Goal: Task Accomplishment & Management: Manage account settings

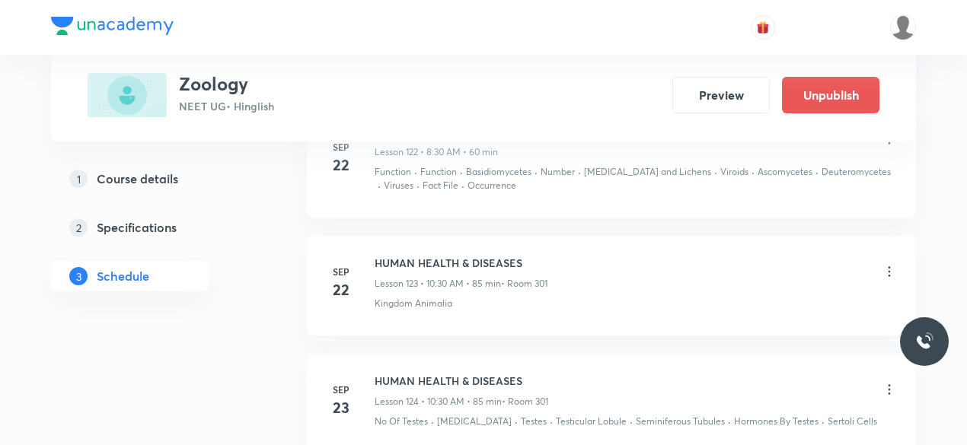
scroll to position [16904, 0]
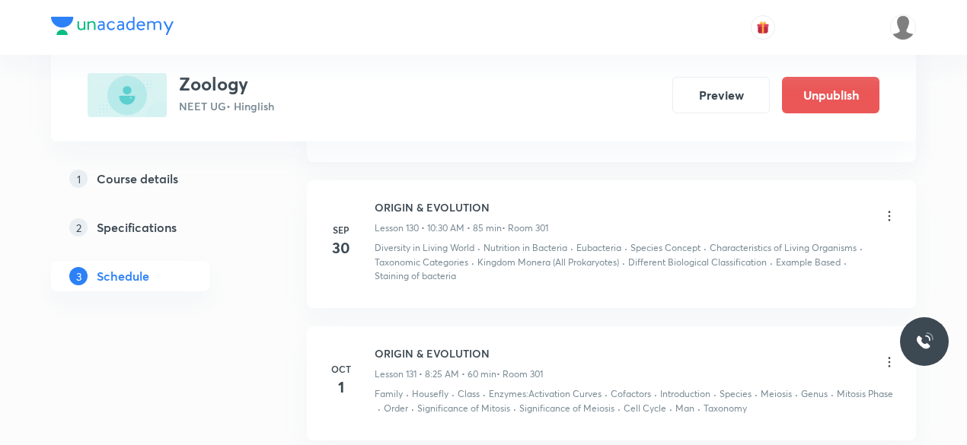
click at [493, 346] on h6 "ORIGIN & EVOLUTION" at bounding box center [458, 354] width 168 height 16
click at [894, 355] on icon at bounding box center [888, 362] width 15 height 15
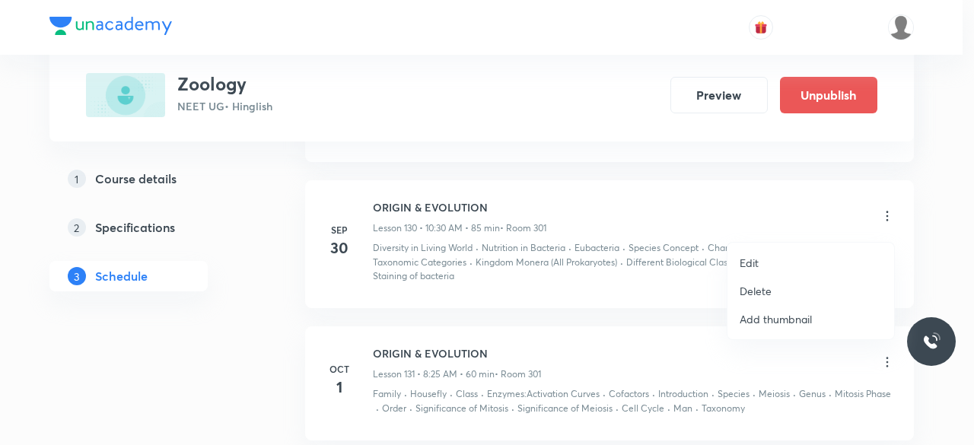
click at [757, 288] on p "Delete" at bounding box center [756, 291] width 32 height 16
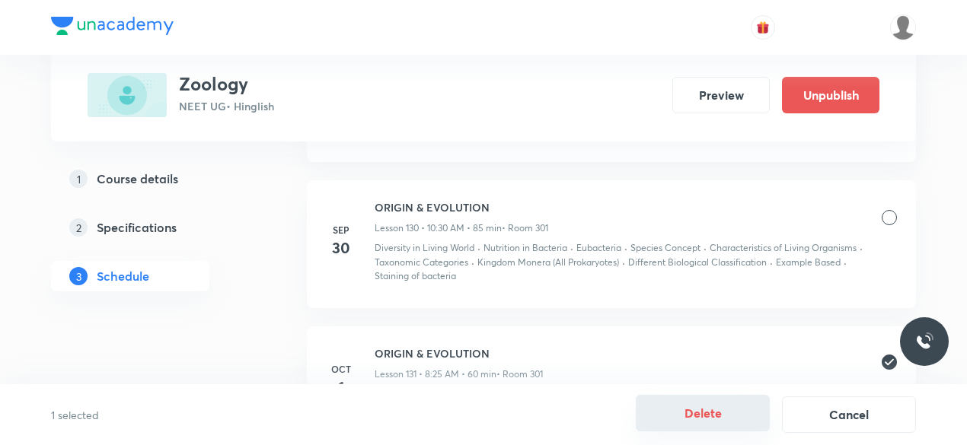
click at [689, 415] on button "Delete" at bounding box center [703, 413] width 134 height 37
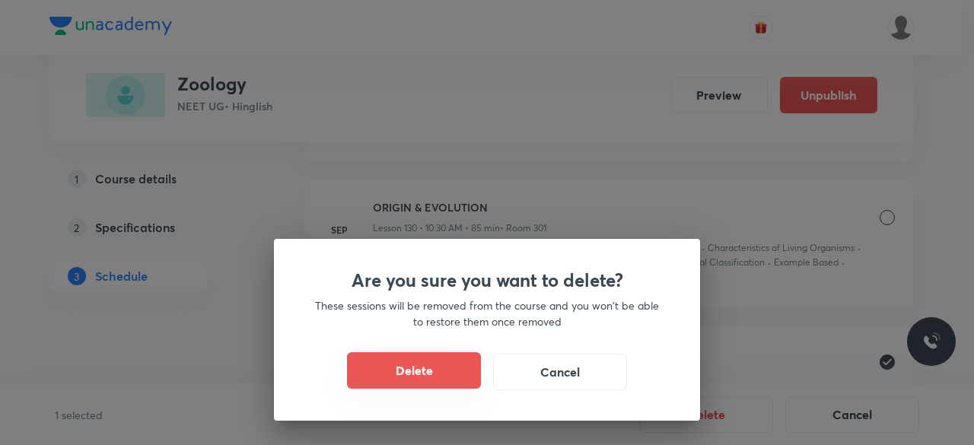
click at [387, 372] on button "Delete" at bounding box center [414, 370] width 134 height 37
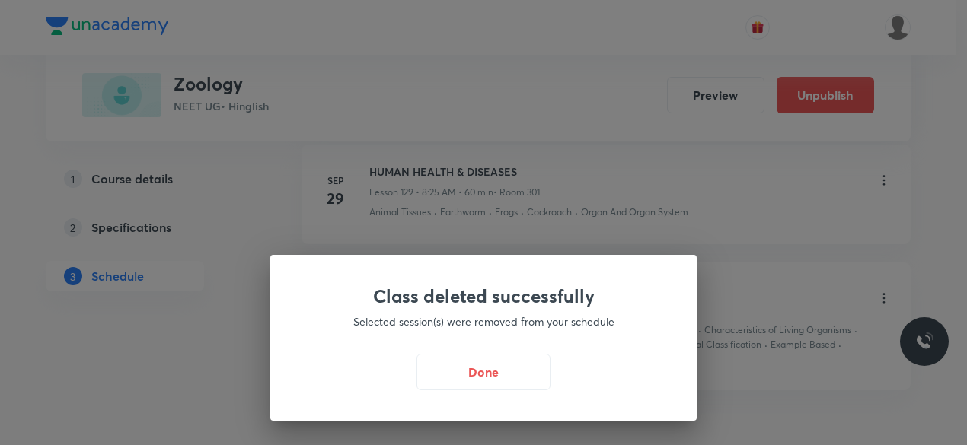
scroll to position [16771, 0]
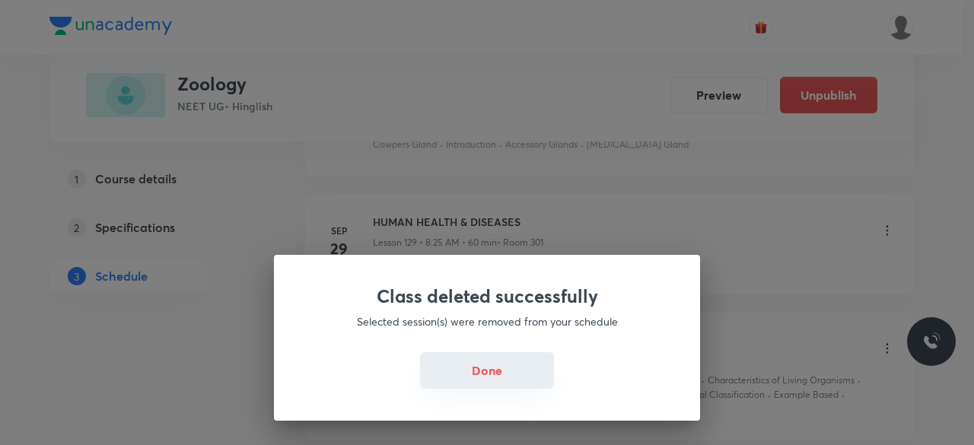
click at [489, 381] on button "Done" at bounding box center [487, 370] width 134 height 37
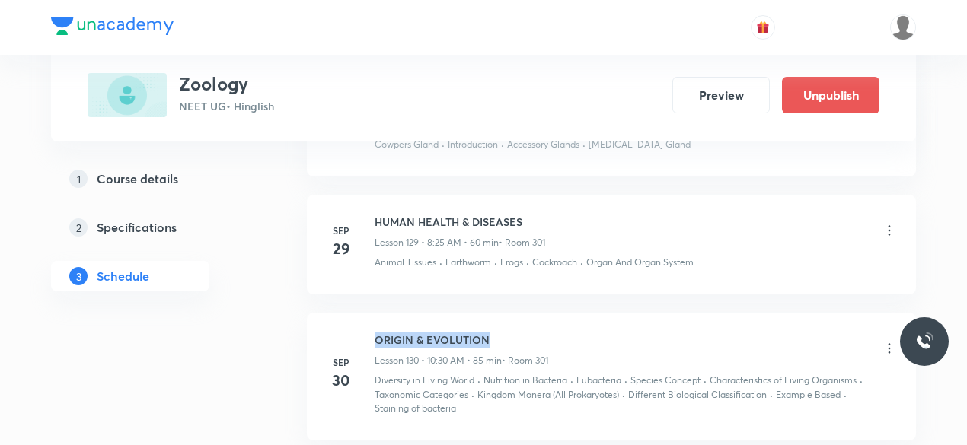
drag, startPoint x: 501, startPoint y: 199, endPoint x: 373, endPoint y: 202, distance: 127.9
click at [373, 332] on div "Sep 30 ORIGIN & EVOLUTION Lesson 130 • 10:30 AM • 85 min • Room 301 Diversity i…" at bounding box center [611, 374] width 571 height 84
copy h6 "ORIGIN & EVOLUTION"
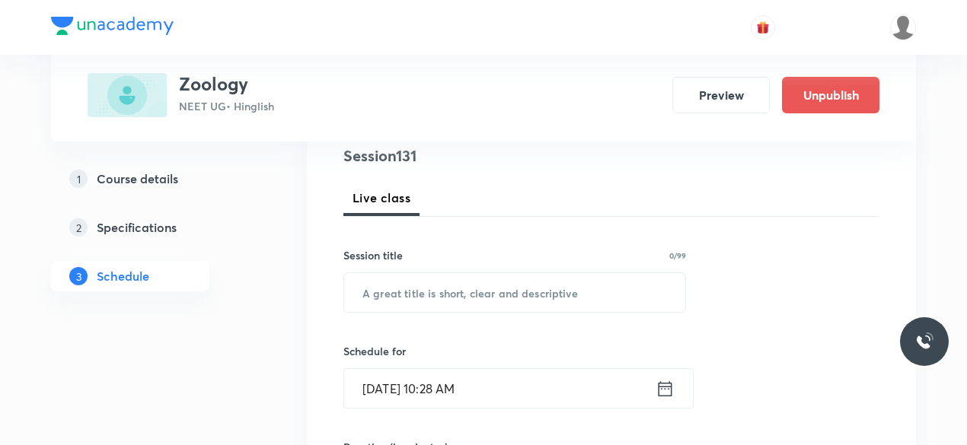
scroll to position [186, 0]
click at [398, 293] on input "text" at bounding box center [514, 291] width 341 height 39
paste input "ORIGIN & EVOLUTION"
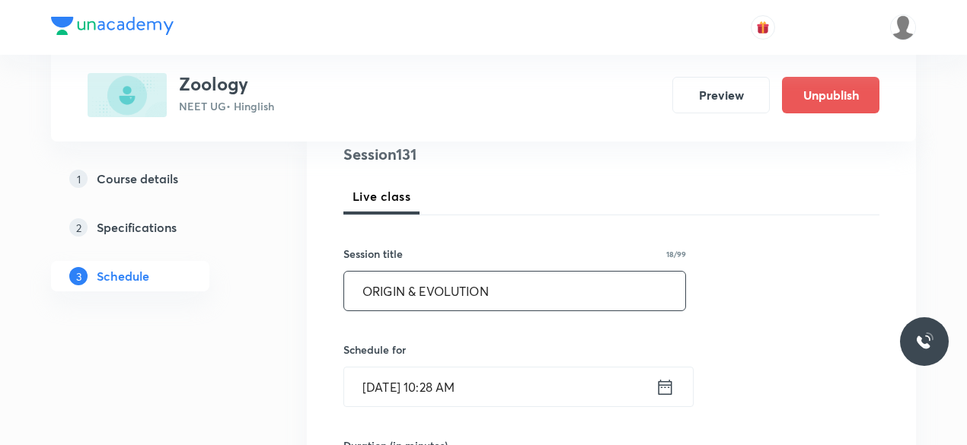
type input "ORIGIN & EVOLUTION"
click at [483, 385] on input "Oct 1, 2025, 10:28 AM" at bounding box center [499, 387] width 311 height 39
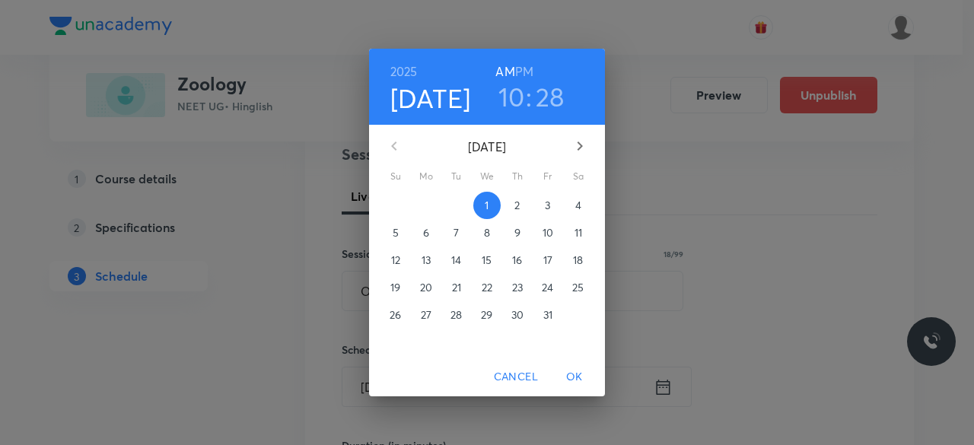
click at [550, 100] on h3 "28" at bounding box center [550, 97] width 29 height 32
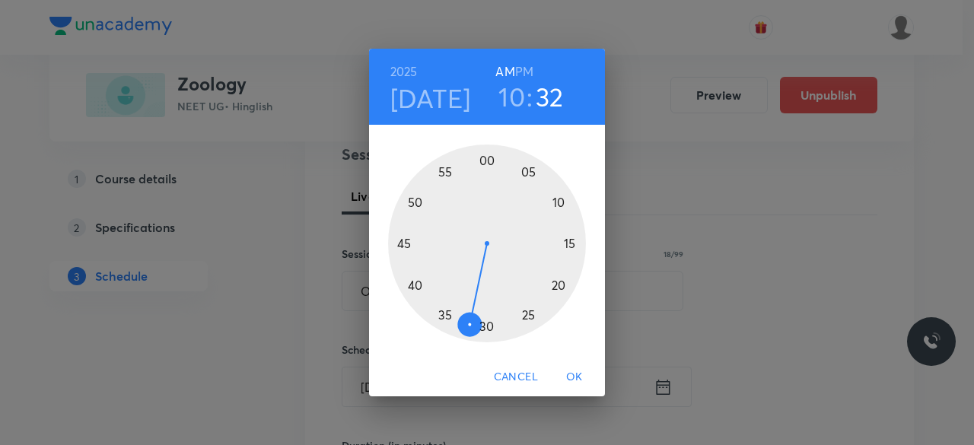
drag, startPoint x: 501, startPoint y: 318, endPoint x: 463, endPoint y: 334, distance: 40.6
click at [463, 334] on div at bounding box center [487, 244] width 198 height 198
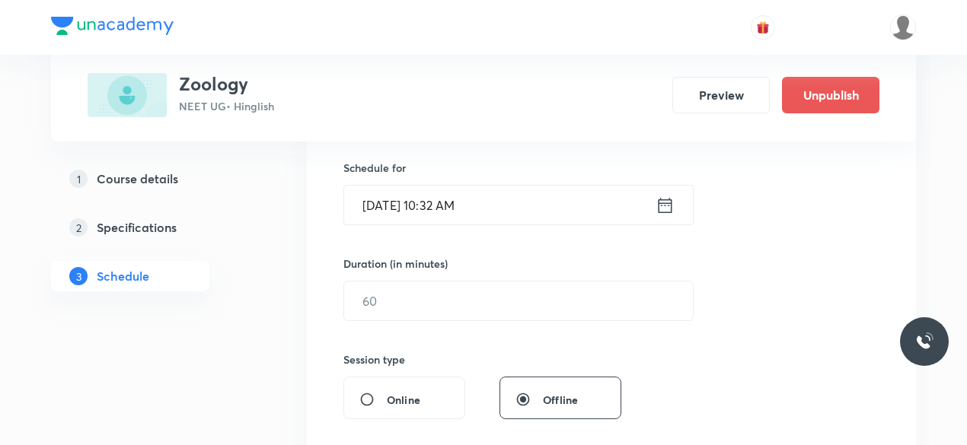
scroll to position [388, 0]
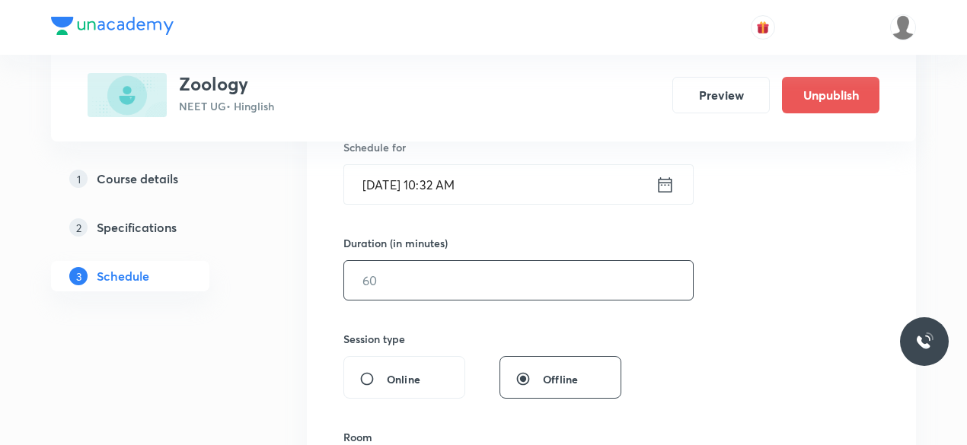
click at [413, 283] on input "text" at bounding box center [518, 280] width 349 height 39
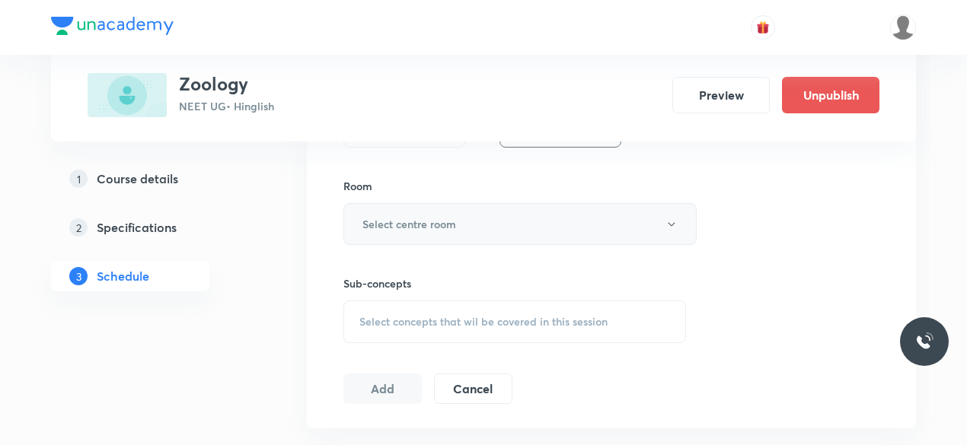
type input "85"
click at [406, 228] on h6 "Select centre room" at bounding box center [409, 224] width 94 height 16
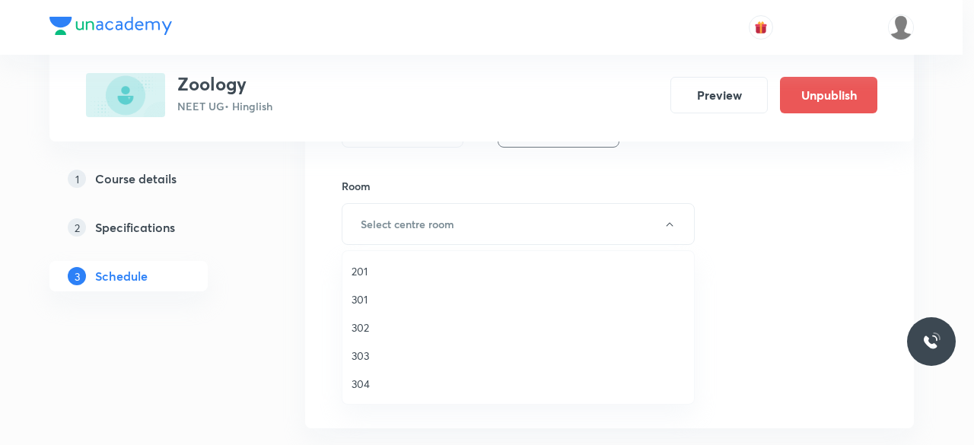
click at [376, 298] on span "301" at bounding box center [518, 299] width 333 height 16
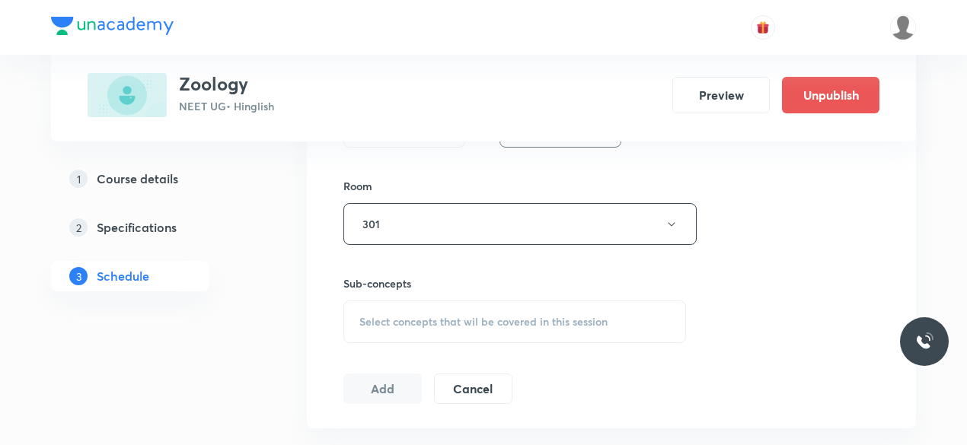
scroll to position [696, 0]
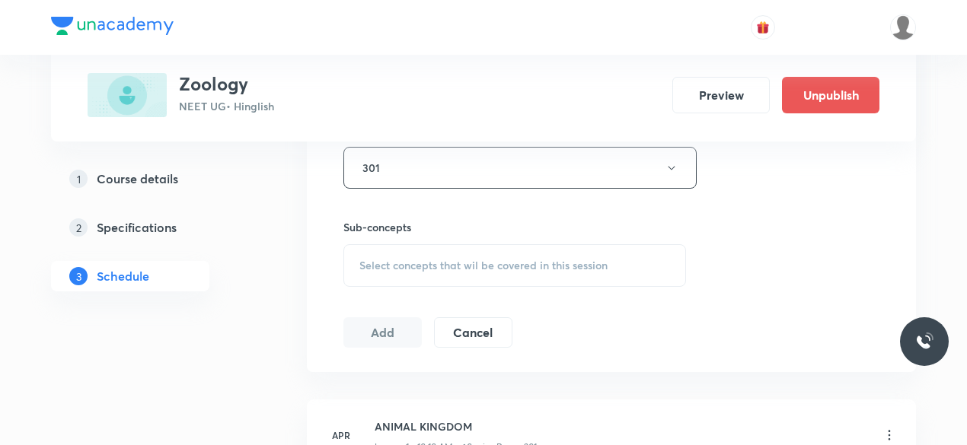
click at [387, 278] on div "Select concepts that wil be covered in this session" at bounding box center [514, 265] width 342 height 43
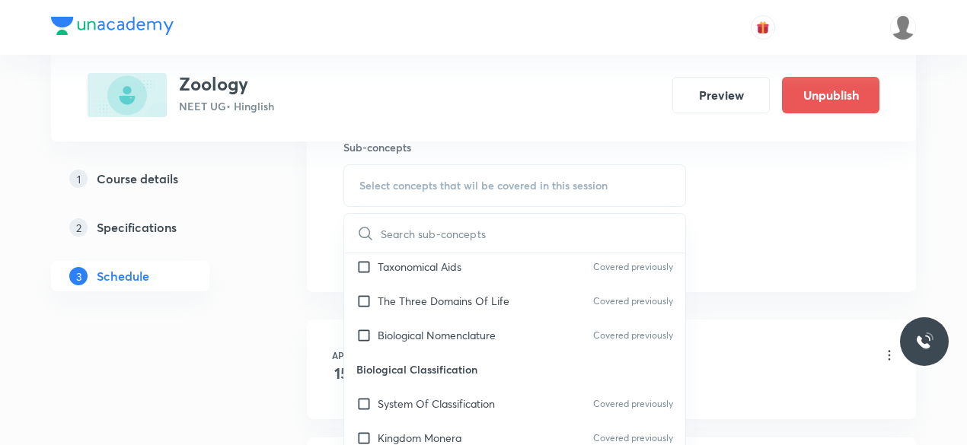
scroll to position [481, 0]
click at [520, 318] on div "Biological Nomenclature Covered previously" at bounding box center [514, 335] width 341 height 34
checkbox input "true"
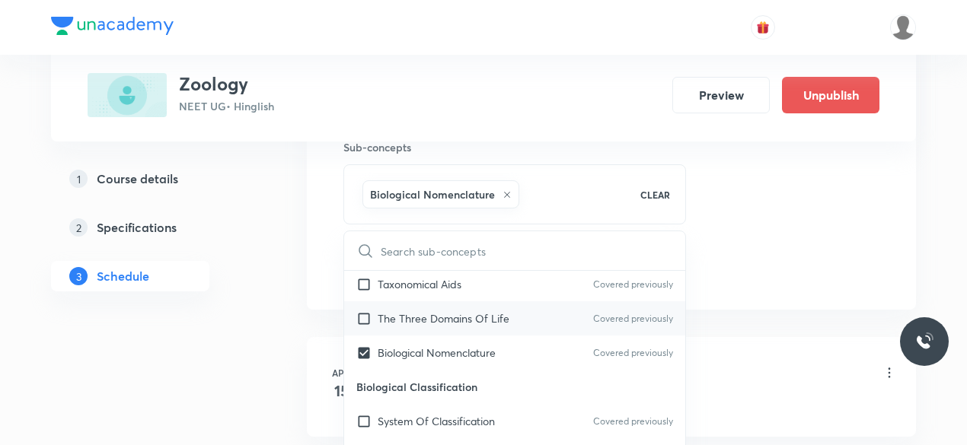
click at [501, 314] on p "The Three Domains Of Life" at bounding box center [443, 319] width 132 height 16
checkbox input "true"
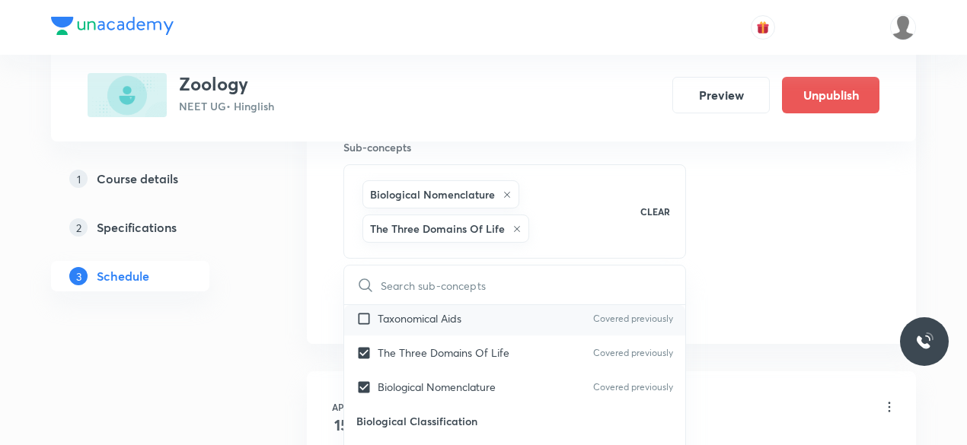
click at [483, 314] on div "Taxonomical Aids Covered previously" at bounding box center [514, 318] width 341 height 34
checkbox input "true"
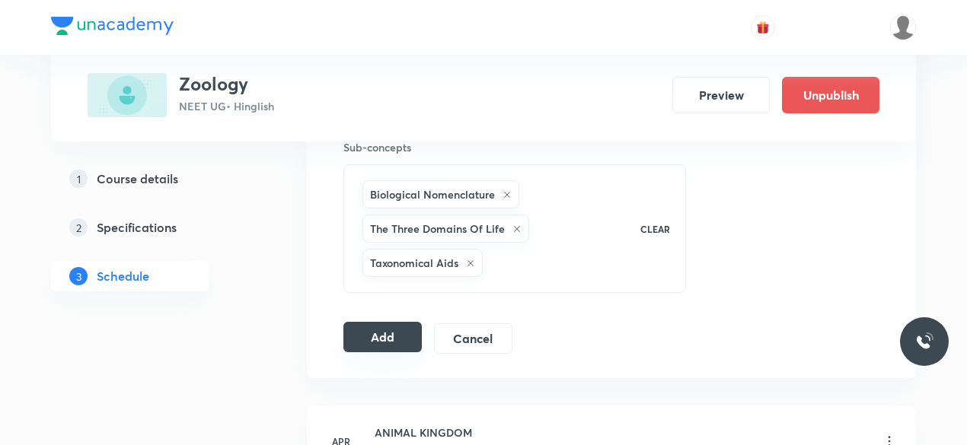
click at [374, 337] on button "Add" at bounding box center [382, 337] width 78 height 30
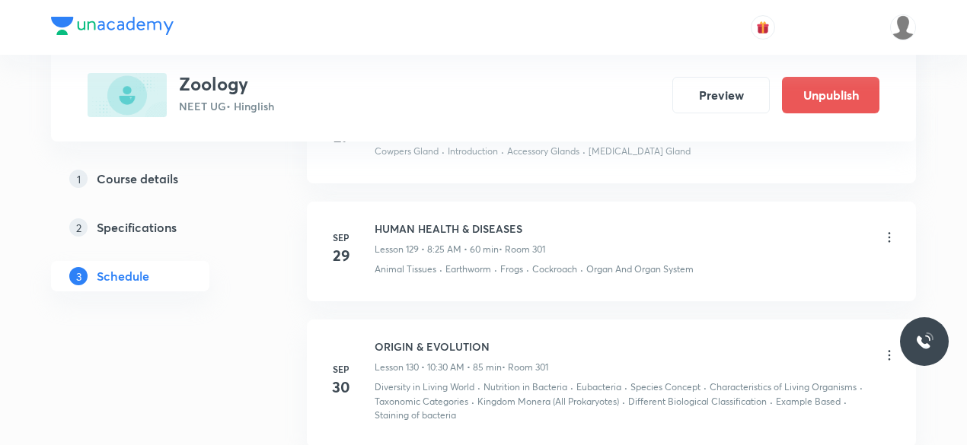
scroll to position [16193, 0]
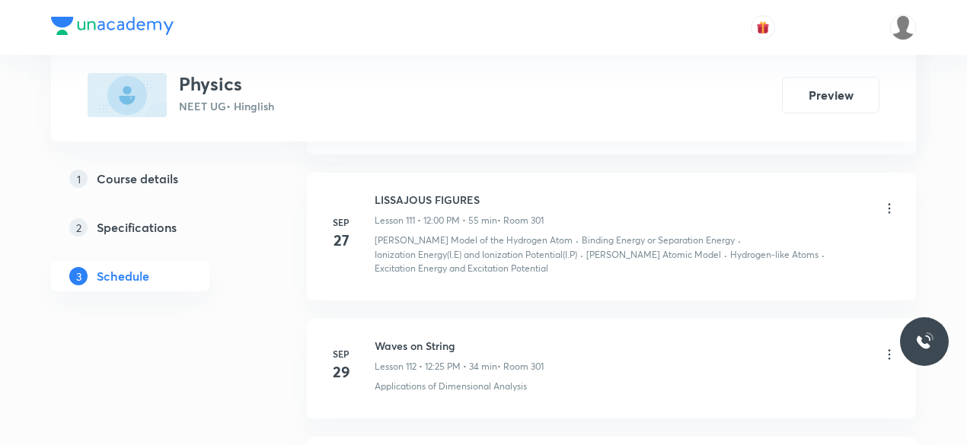
scroll to position [15286, 0]
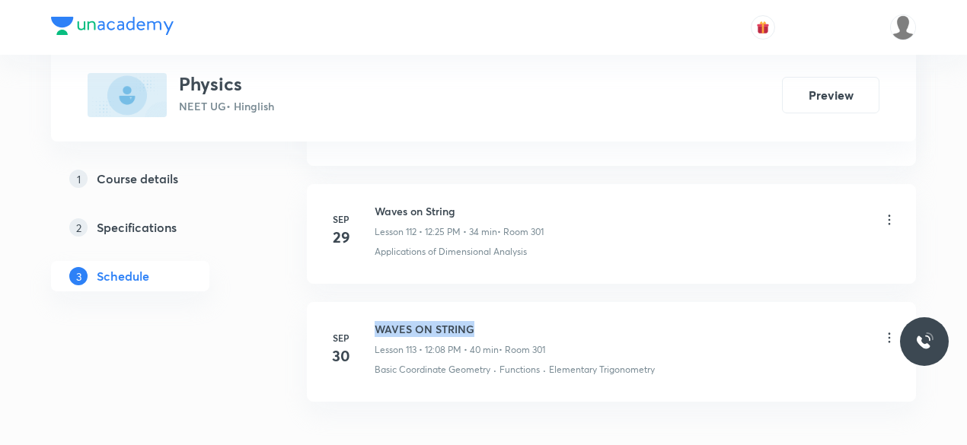
drag, startPoint x: 481, startPoint y: 226, endPoint x: 373, endPoint y: 228, distance: 108.1
click at [373, 321] on div "[DATE] WAVES ON STRING Lesson 113 • 12:08 PM • 40 min • Room 301 Basic Coordina…" at bounding box center [611, 349] width 571 height 56
copy h6 "WAVES ON STRING"
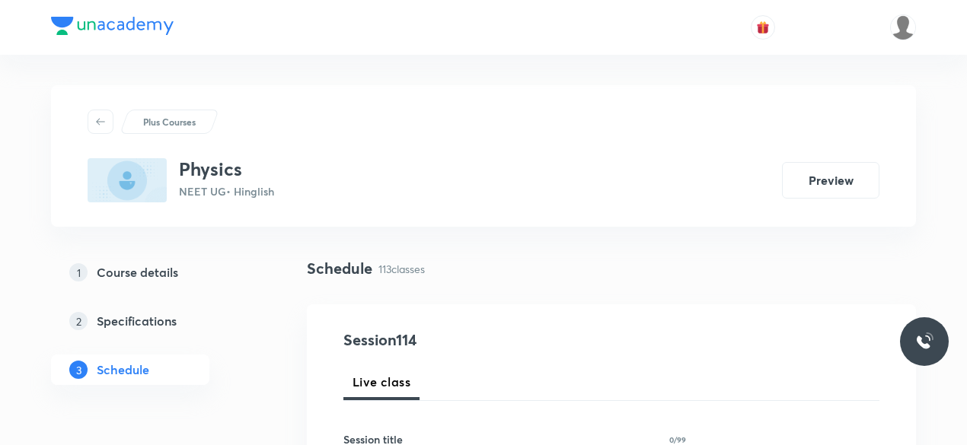
scroll to position [211, 0]
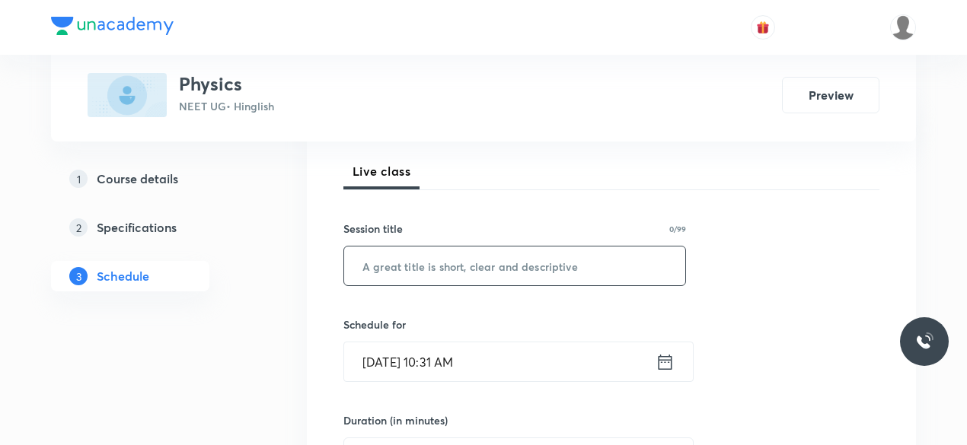
click at [406, 267] on input "text" at bounding box center [514, 266] width 341 height 39
paste input "WAVES ON STRING"
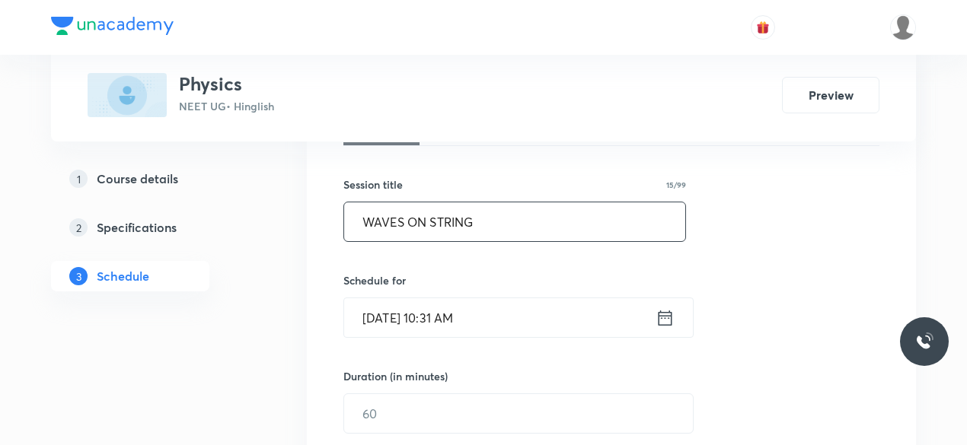
scroll to position [259, 0]
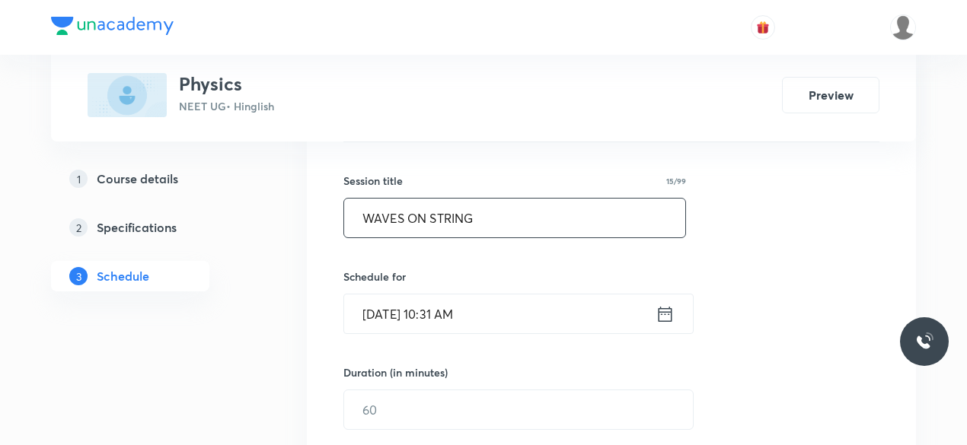
type input "WAVES ON STRING"
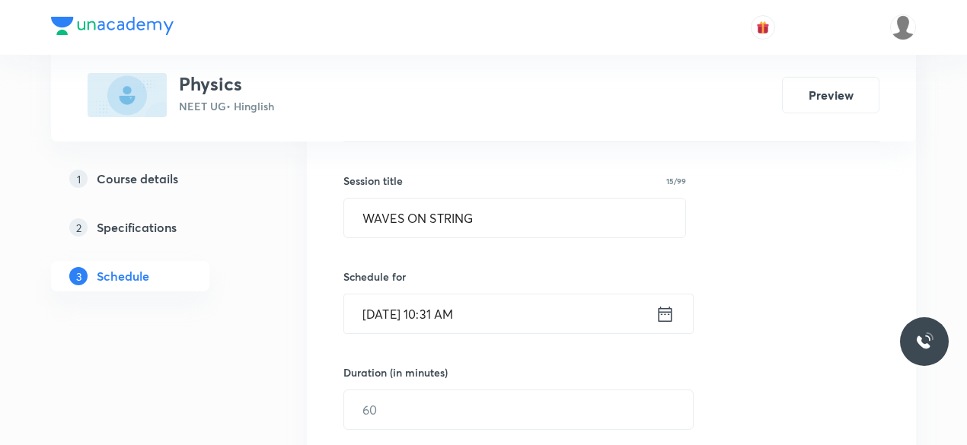
click at [452, 311] on input "Oct 1, 2025, 10:31 AM" at bounding box center [499, 314] width 311 height 39
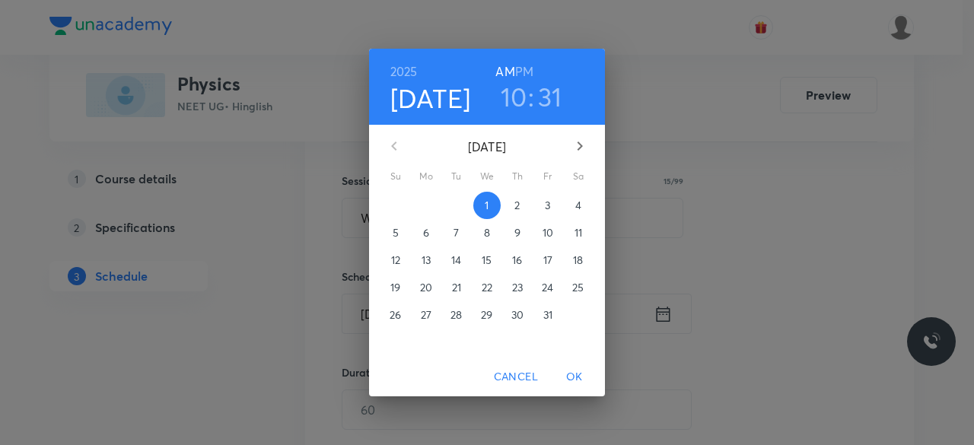
click at [530, 73] on h6 "PM" at bounding box center [524, 71] width 18 height 21
click at [523, 87] on h3 "10" at bounding box center [514, 97] width 27 height 32
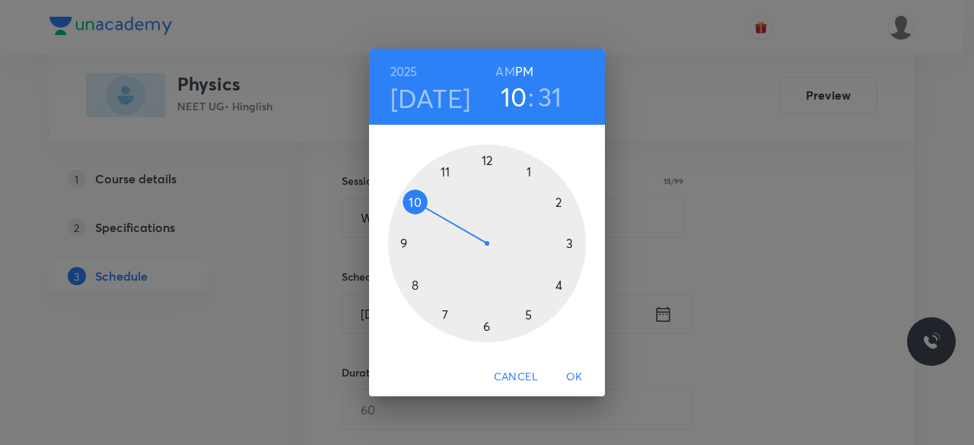
click at [486, 165] on div at bounding box center [487, 244] width 198 height 198
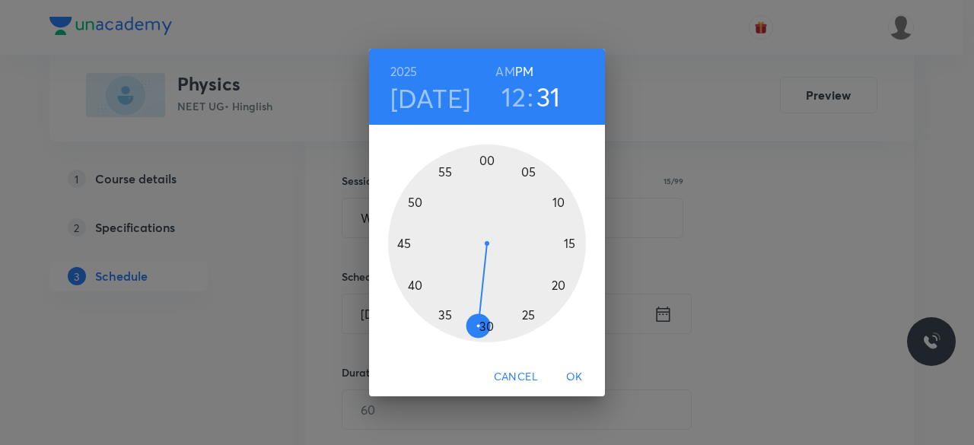
click at [486, 165] on div at bounding box center [487, 244] width 198 height 198
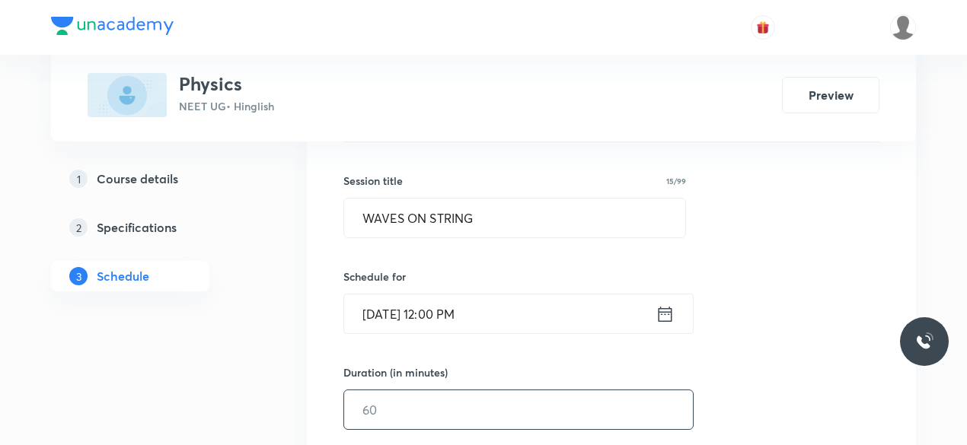
click at [401, 397] on input "text" at bounding box center [518, 409] width 349 height 39
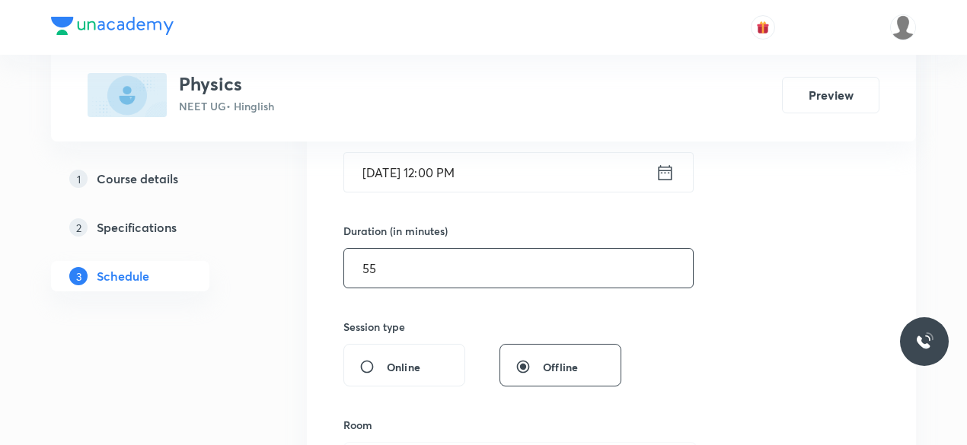
scroll to position [545, 0]
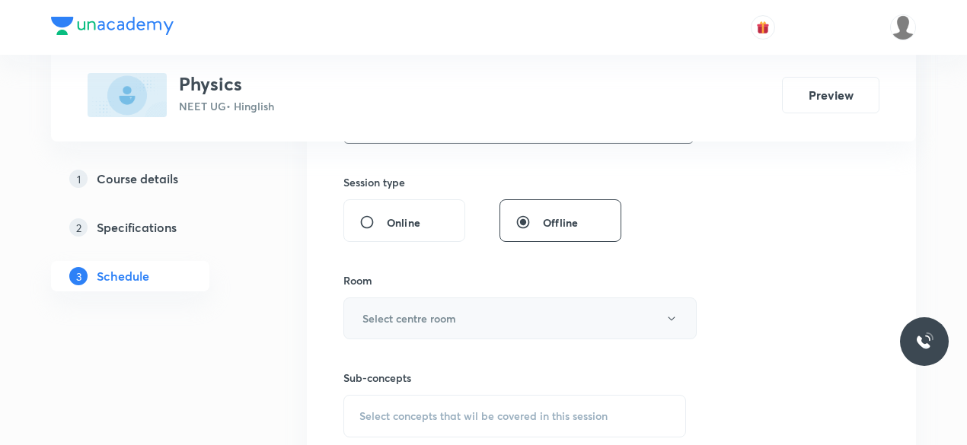
type input "55"
click at [404, 322] on h6 "Select centre room" at bounding box center [409, 319] width 94 height 16
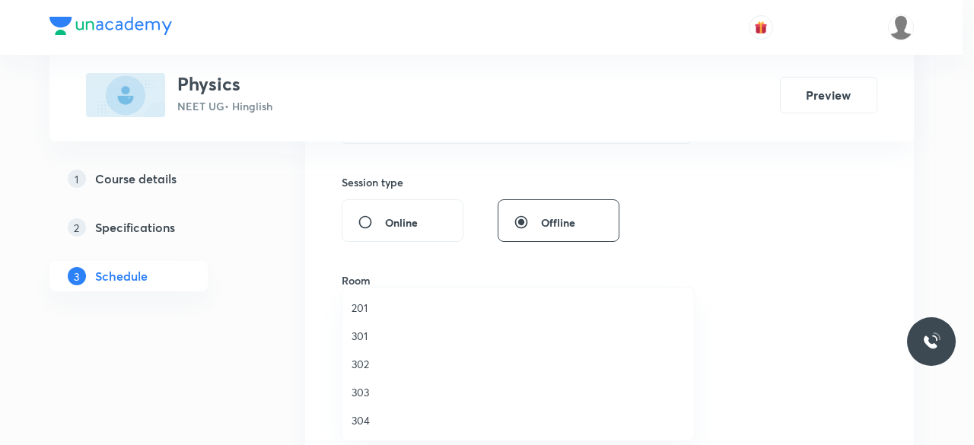
click at [373, 343] on span "301" at bounding box center [518, 336] width 333 height 16
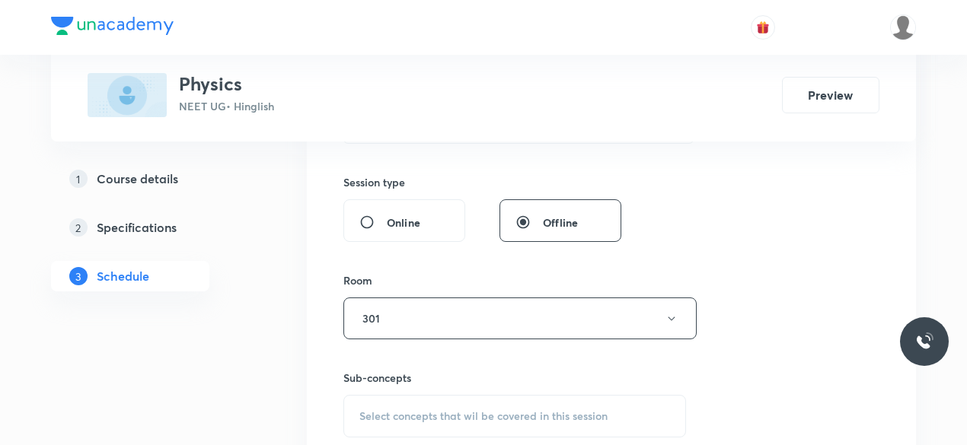
scroll to position [674, 0]
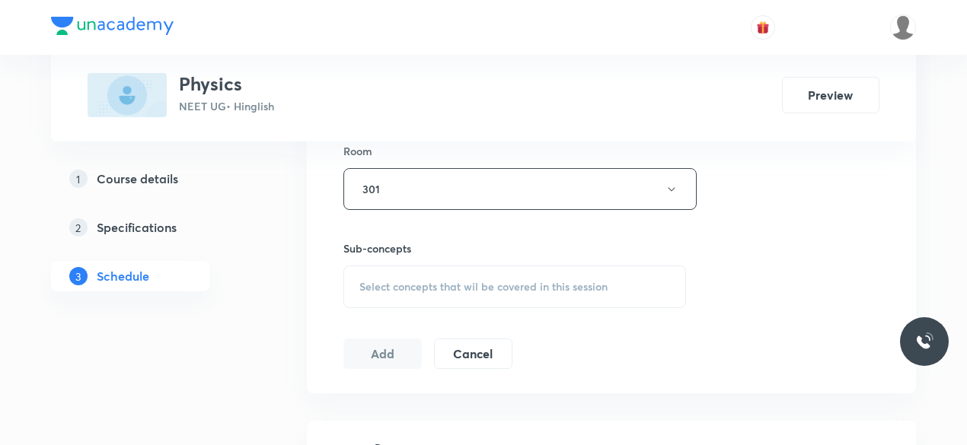
click at [419, 272] on div "Select concepts that wil be covered in this session" at bounding box center [514, 287] width 342 height 43
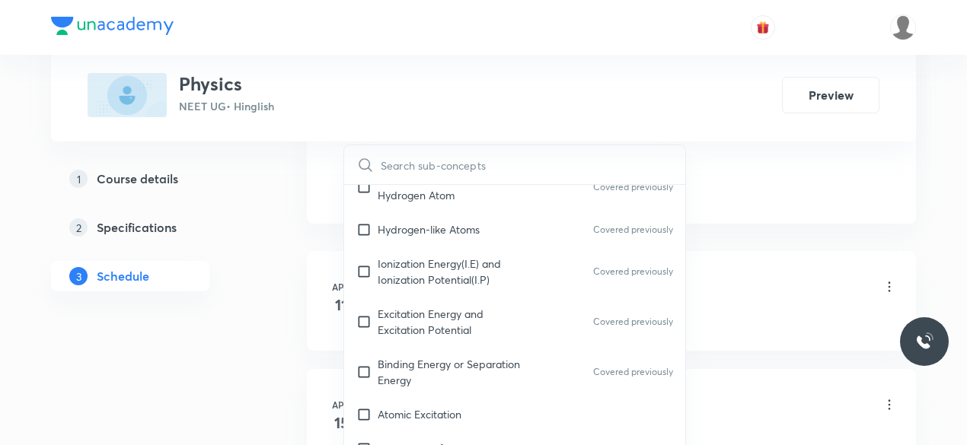
scroll to position [22399, 0]
click at [446, 406] on p "Atomic Excitation" at bounding box center [419, 414] width 84 height 16
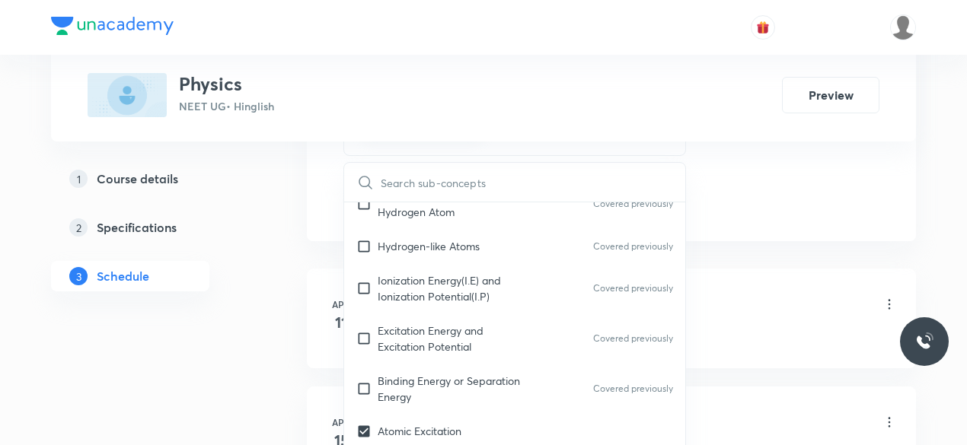
checkbox input "true"
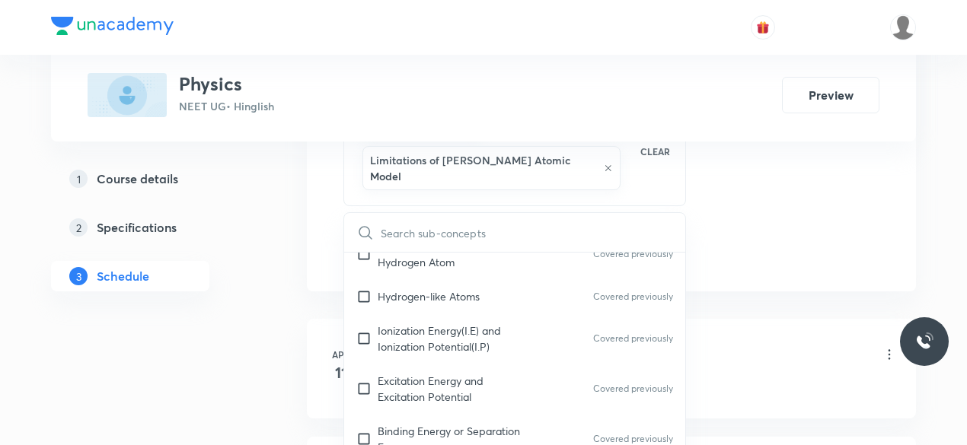
scroll to position [22467, 0]
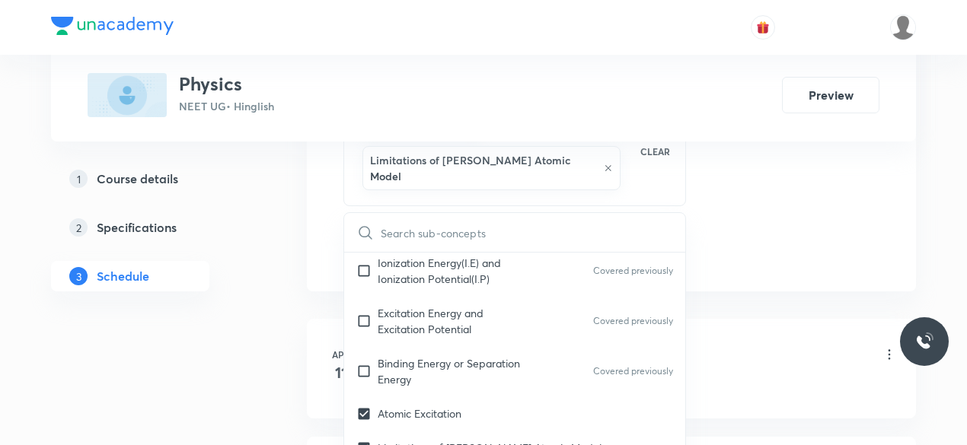
checkbox input "true"
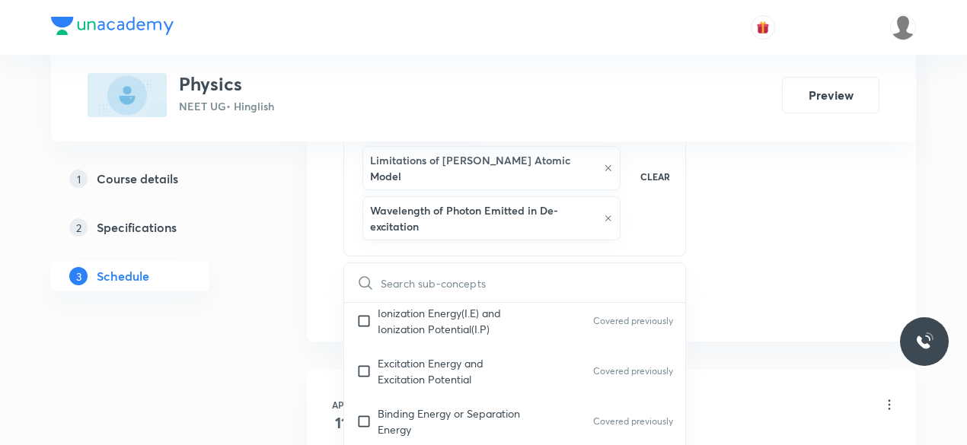
scroll to position [22533, 0]
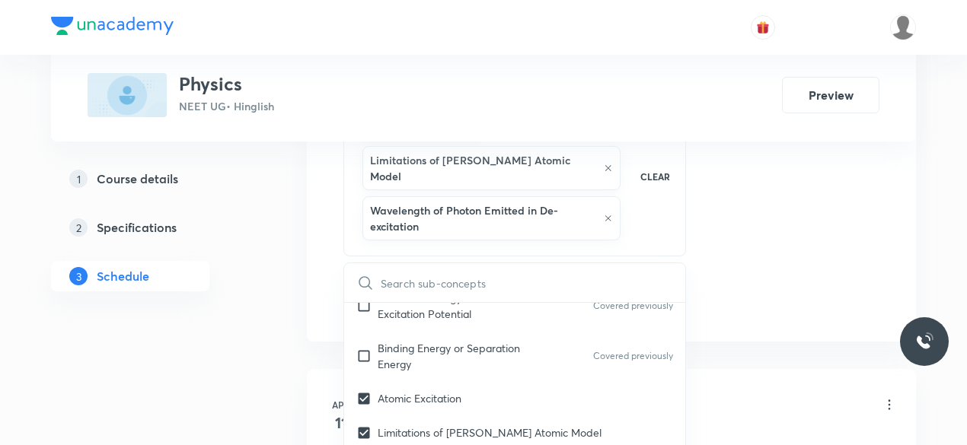
checkbox input "true"
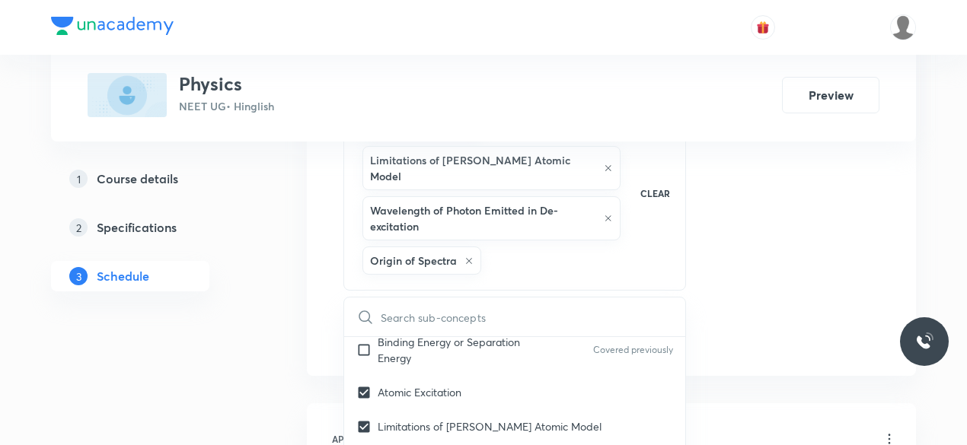
scroll to position [22618, 0]
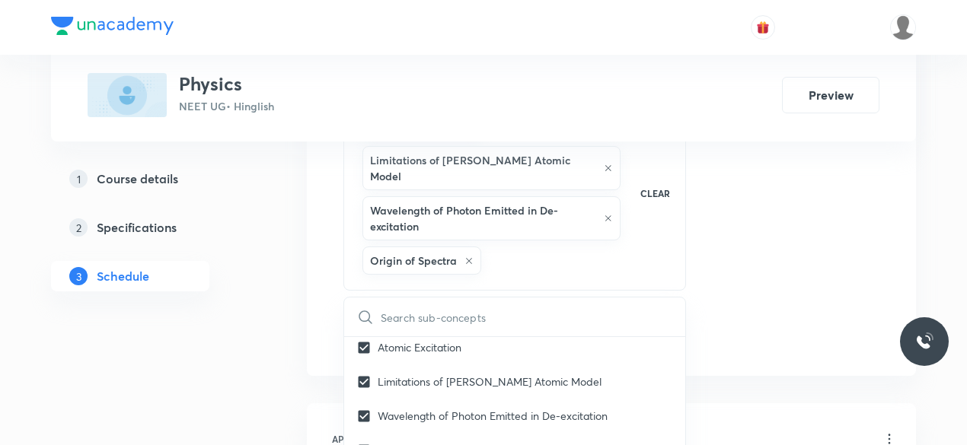
checkbox input "true"
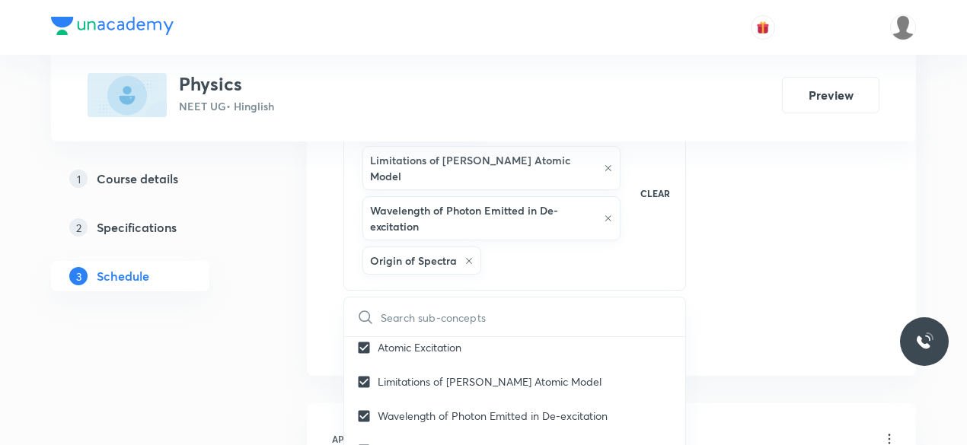
checkbox input "true"
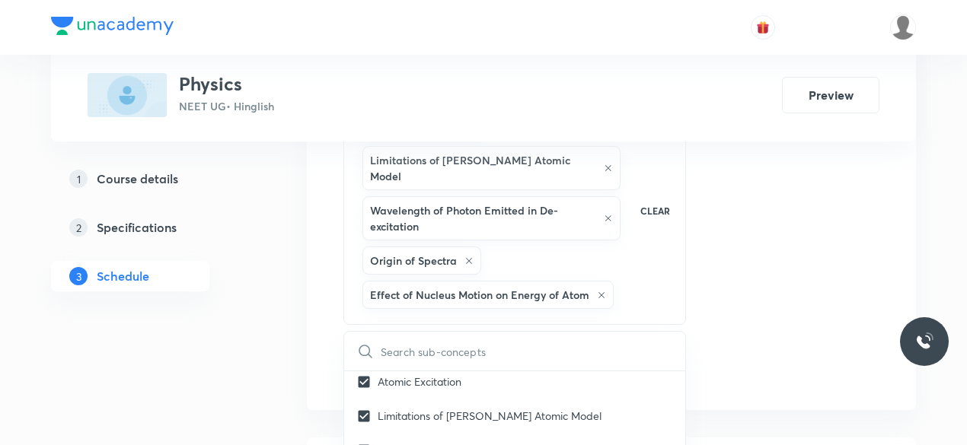
checkbox input "true"
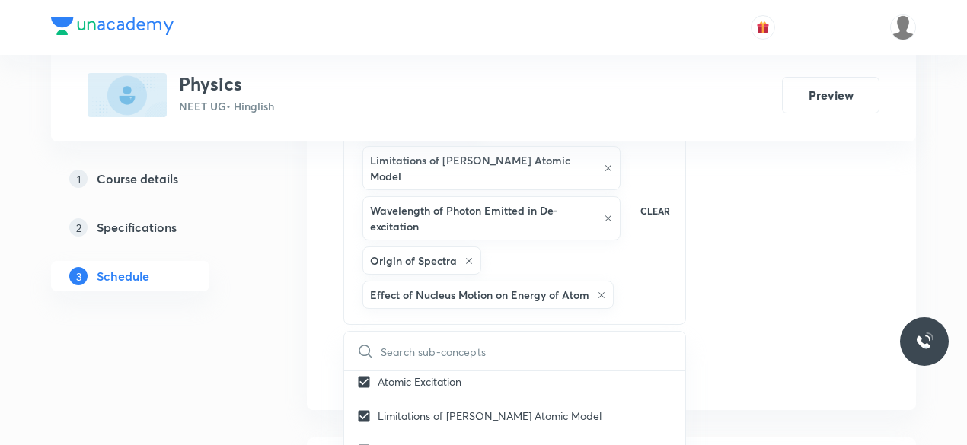
checkbox input "true"
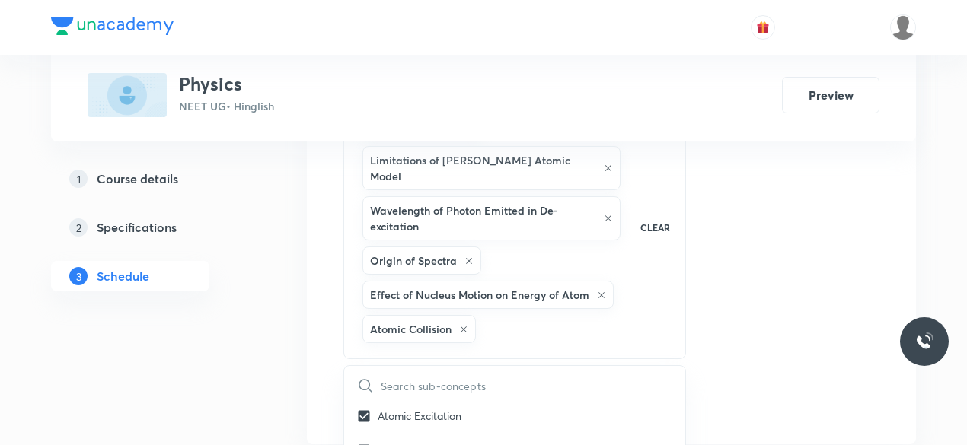
click at [362, 388] on button "Add" at bounding box center [382, 403] width 78 height 30
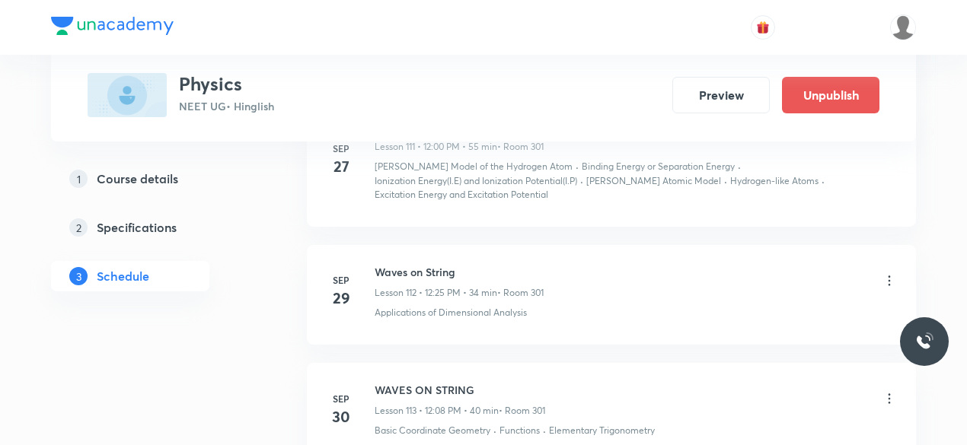
scroll to position [14721, 0]
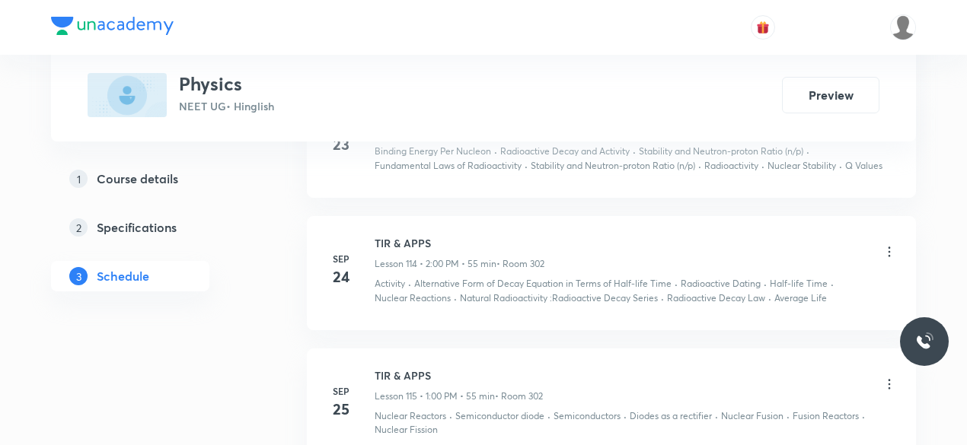
scroll to position [16132, 0]
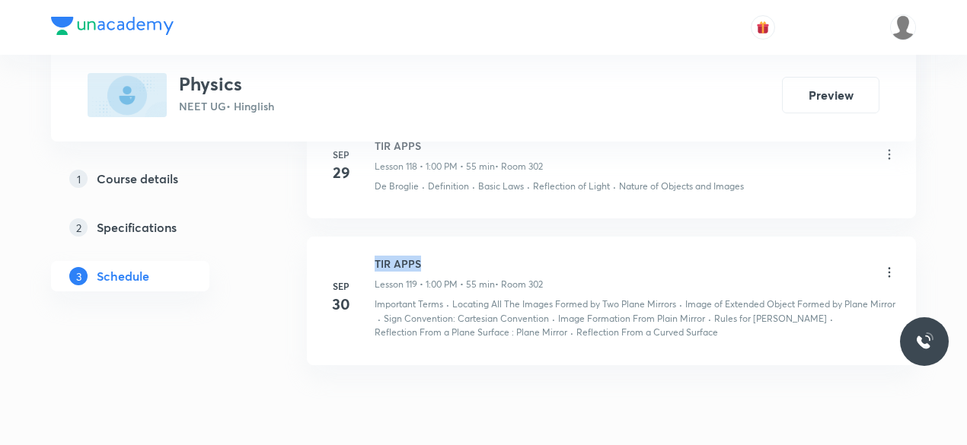
drag, startPoint x: 427, startPoint y: 191, endPoint x: 366, endPoint y: 177, distance: 62.4
click at [366, 237] on li "Sep 30 TIR APPS Lesson 119 • 1:00 PM • 55 min • Room 302 Important Terms · Loca…" at bounding box center [611, 301] width 609 height 128
copy h6 "TIR APPS"
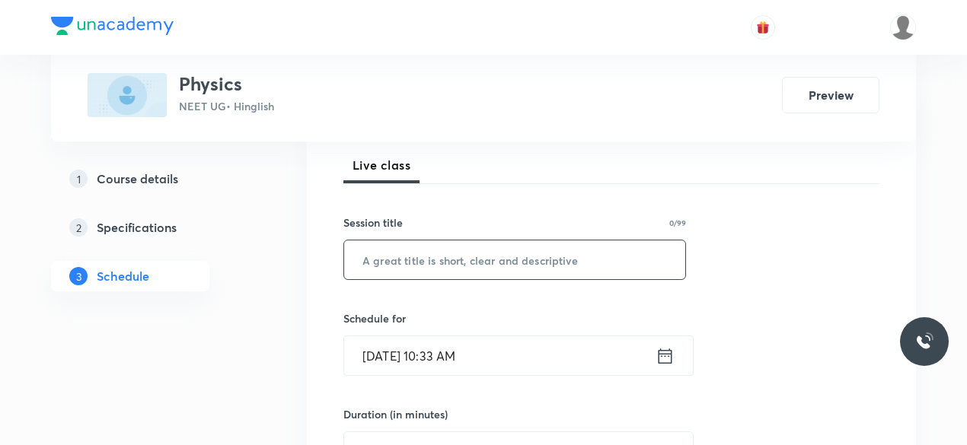
scroll to position [235, 0]
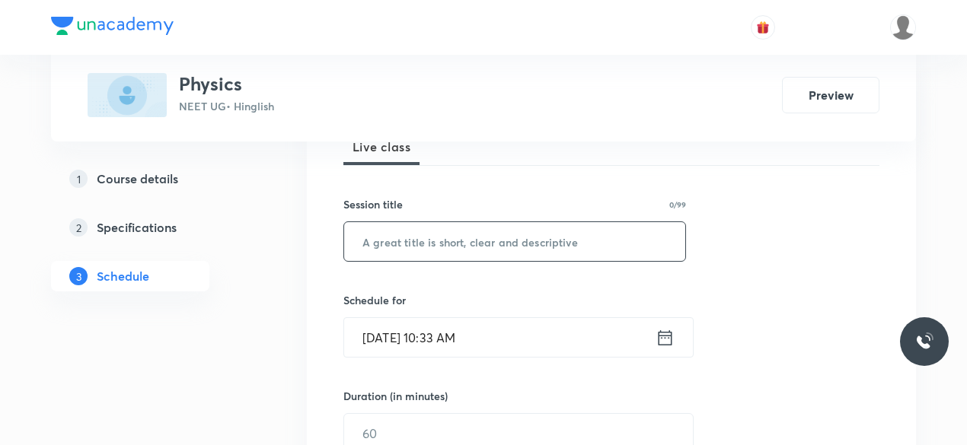
click at [384, 237] on input "text" at bounding box center [514, 241] width 341 height 39
paste input "TIR APPS"
type input "TIR APPS"
click at [470, 339] on input "Oct 1, 2025, 10:33 AM" at bounding box center [499, 337] width 311 height 39
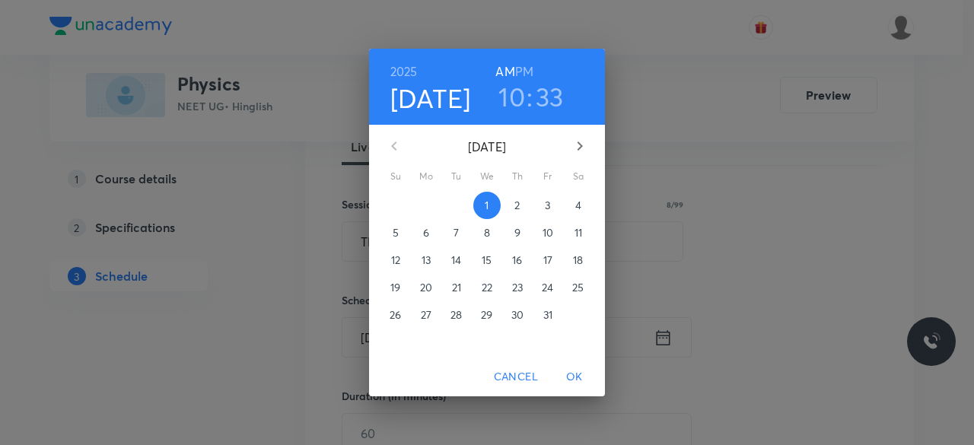
click at [524, 72] on h6 "PM" at bounding box center [524, 71] width 18 height 21
click at [519, 83] on h3 "10" at bounding box center [512, 97] width 27 height 32
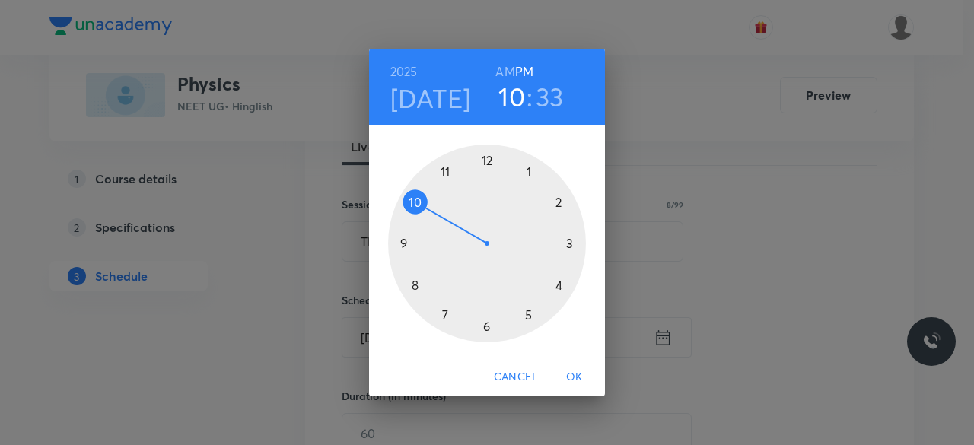
click at [562, 198] on div at bounding box center [487, 244] width 198 height 198
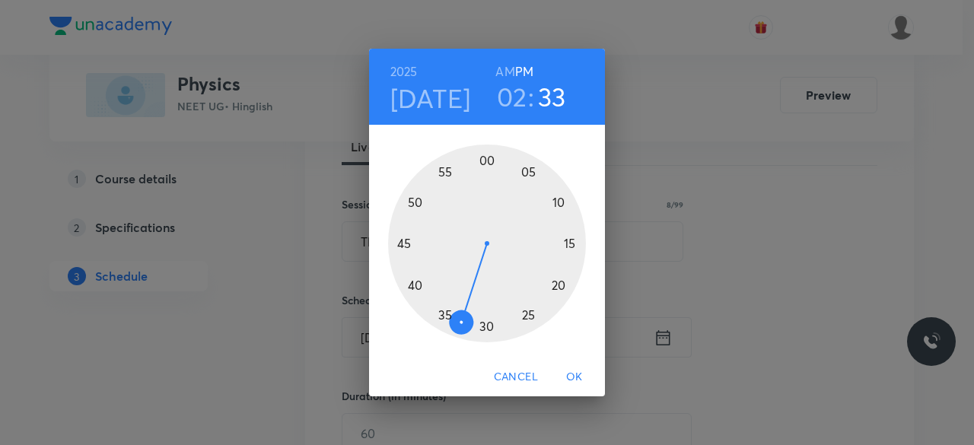
click at [487, 158] on div at bounding box center [487, 244] width 198 height 198
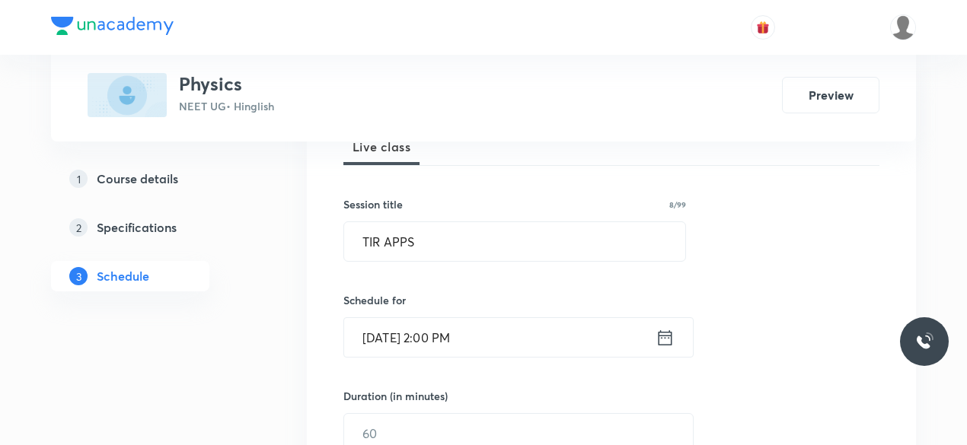
scroll to position [289, 0]
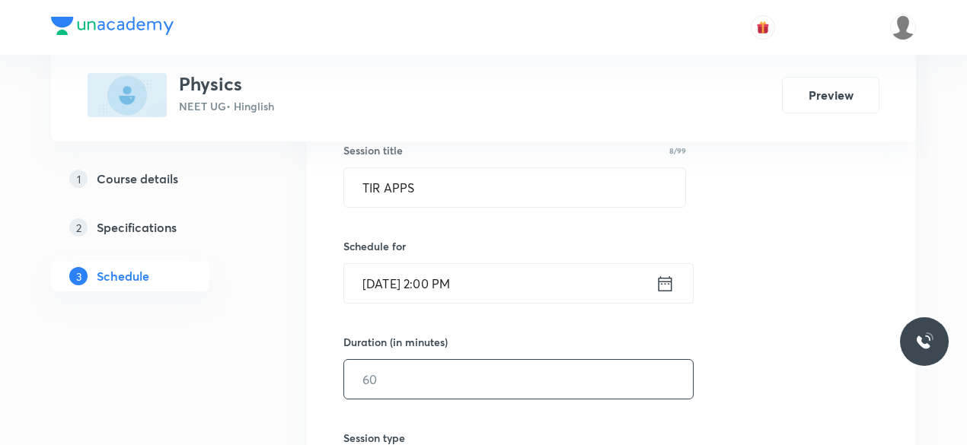
click at [405, 371] on input "text" at bounding box center [518, 379] width 349 height 39
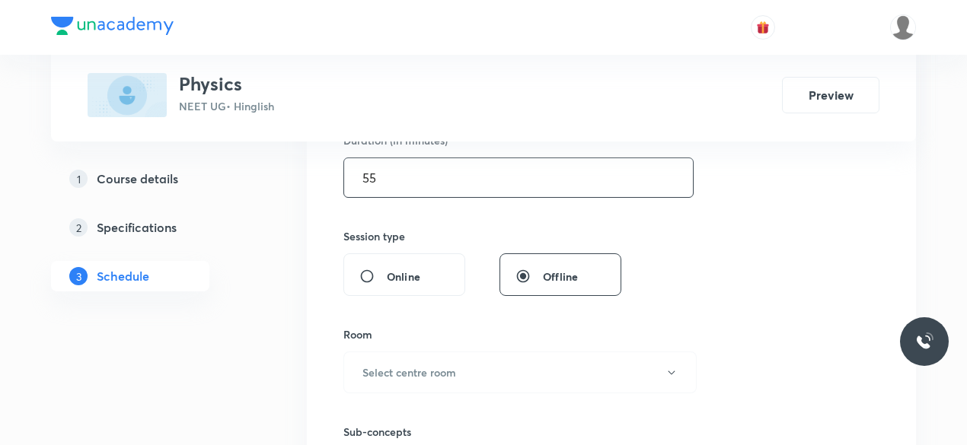
scroll to position [549, 0]
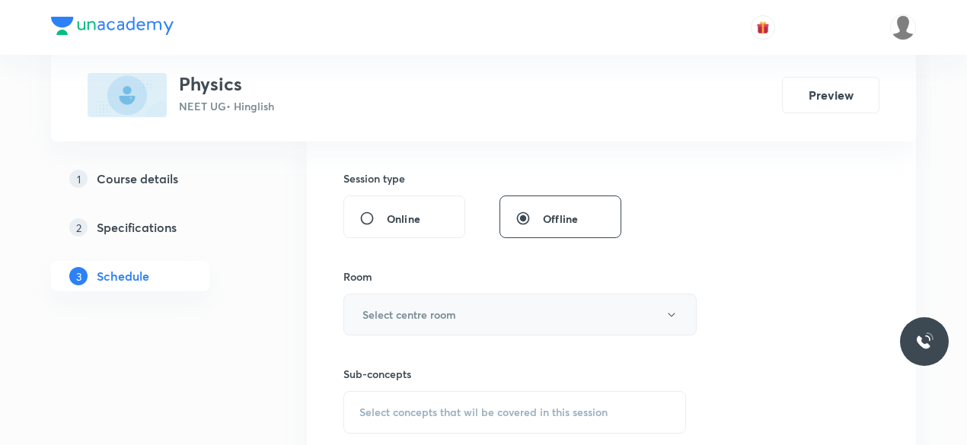
type input "55"
click at [399, 312] on h6 "Select centre room" at bounding box center [409, 315] width 94 height 16
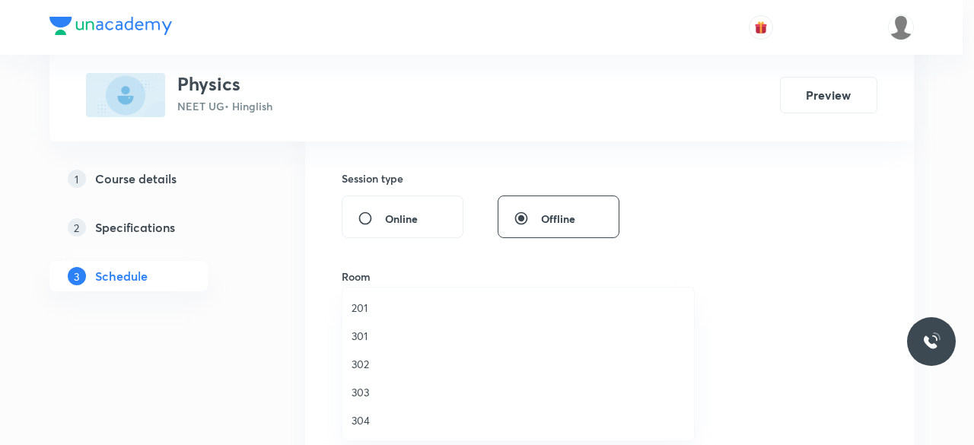
click at [368, 358] on span "302" at bounding box center [518, 364] width 333 height 16
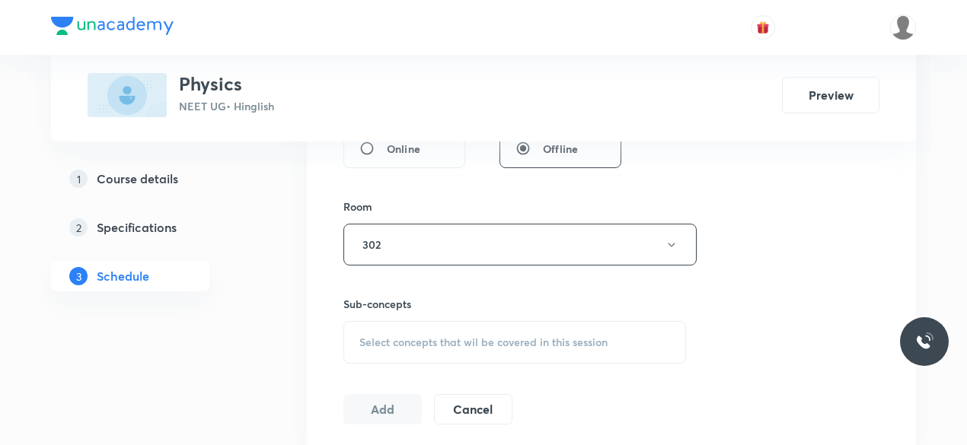
scroll to position [661, 0]
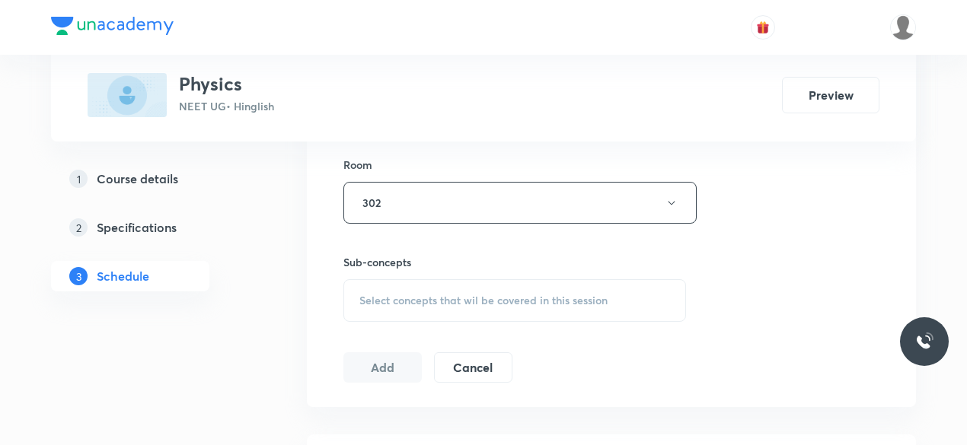
click at [406, 295] on span "Select concepts that wil be covered in this session" at bounding box center [483, 301] width 248 height 12
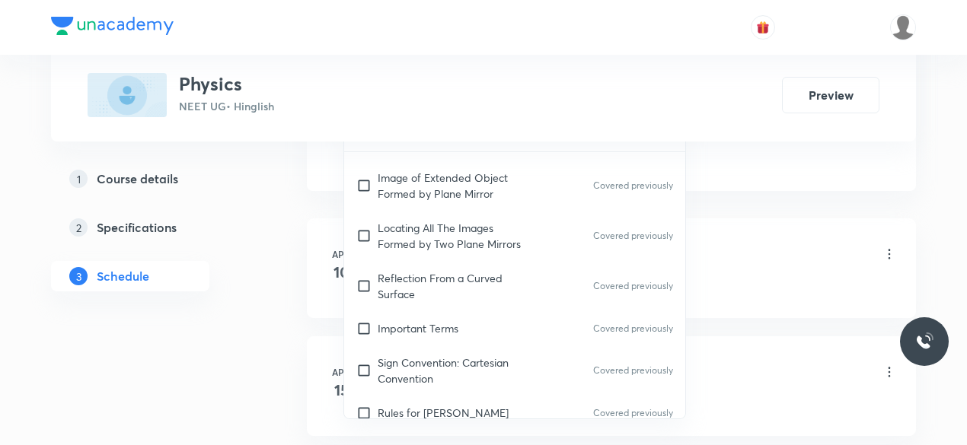
scroll to position [25473, 0]
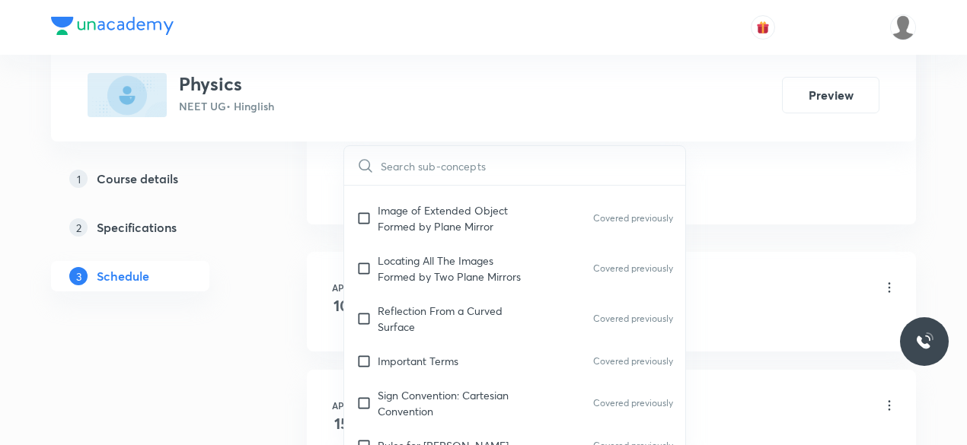
checkbox input "true"
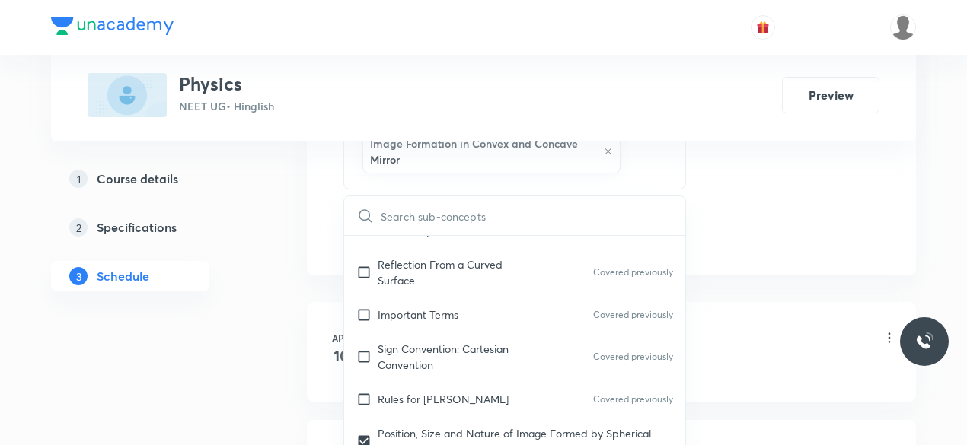
scroll to position [25571, 0]
checkbox input "true"
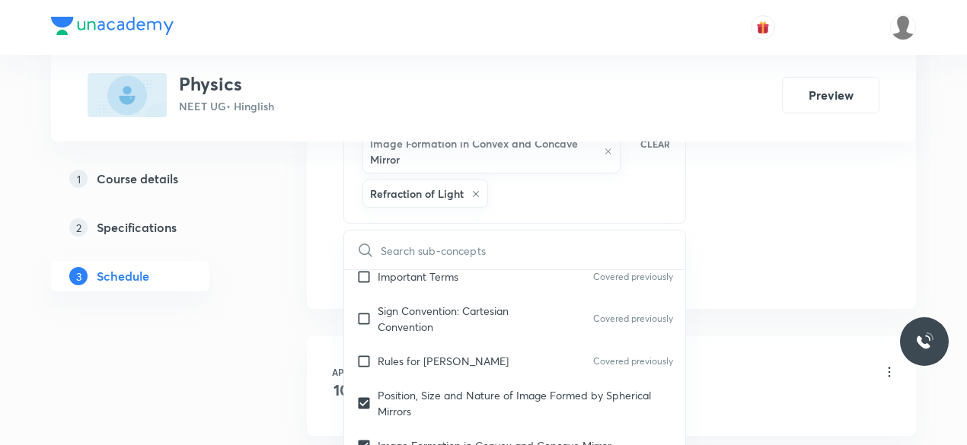
checkbox input "true"
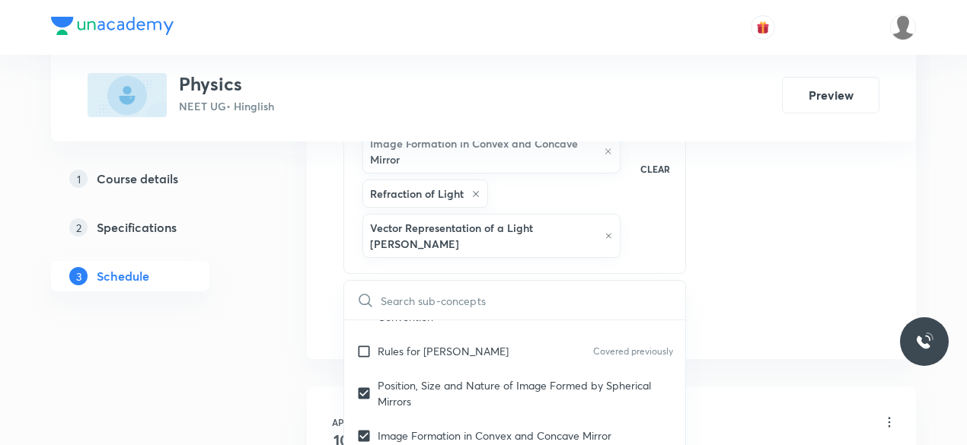
scroll to position [25705, 0]
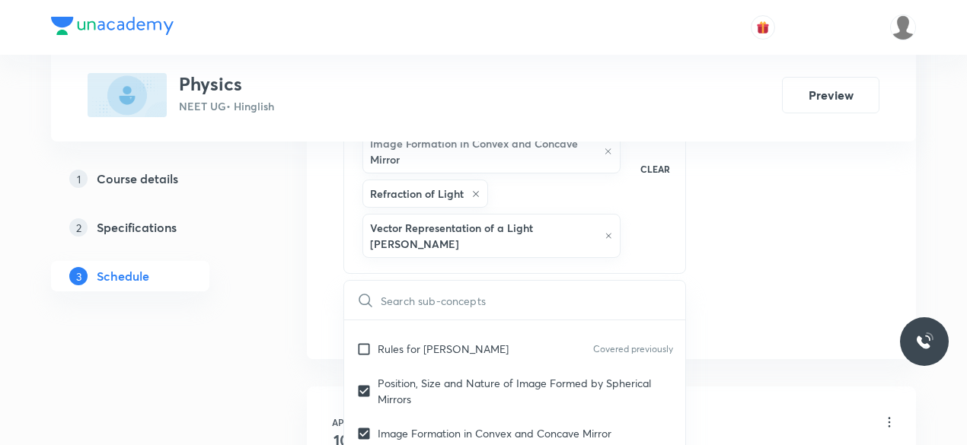
checkbox input "true"
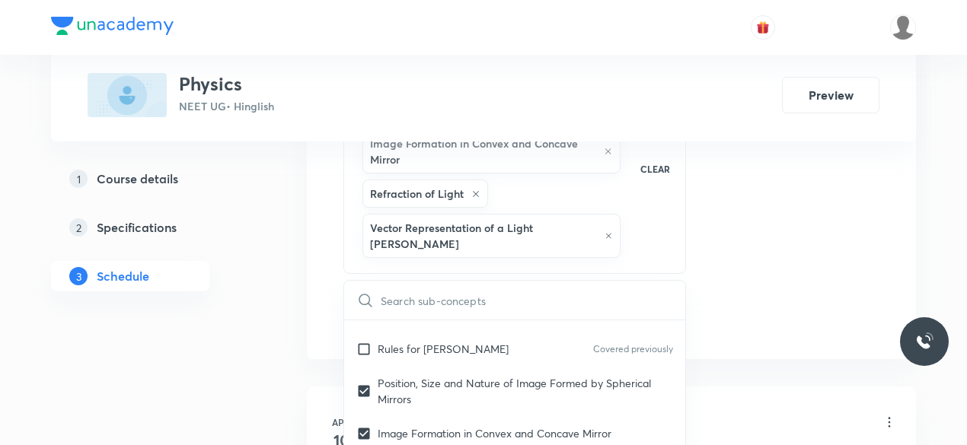
checkbox input "true"
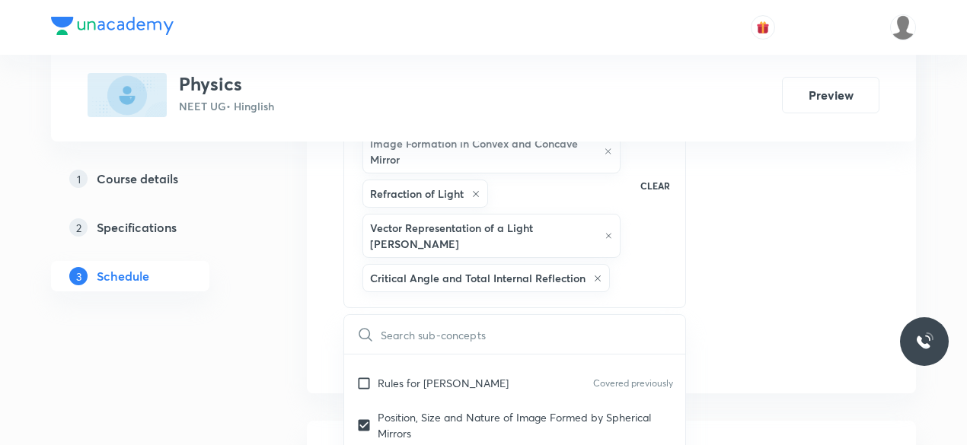
scroll to position [25780, 0]
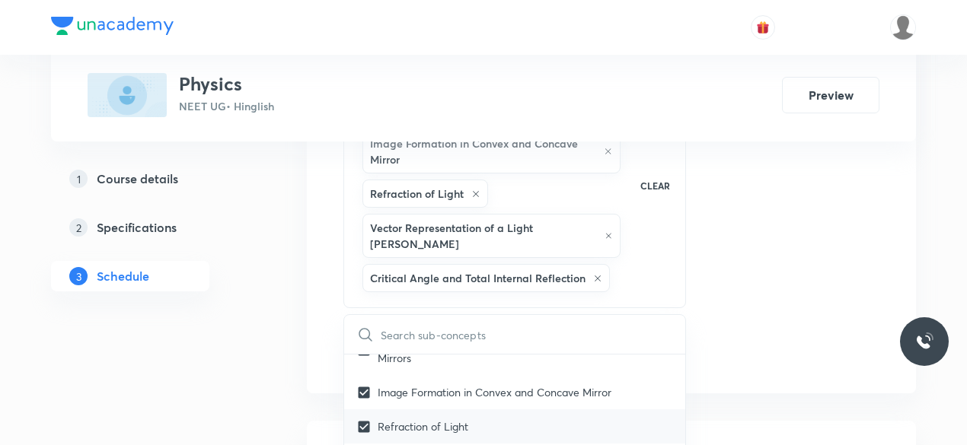
checkbox input "true"
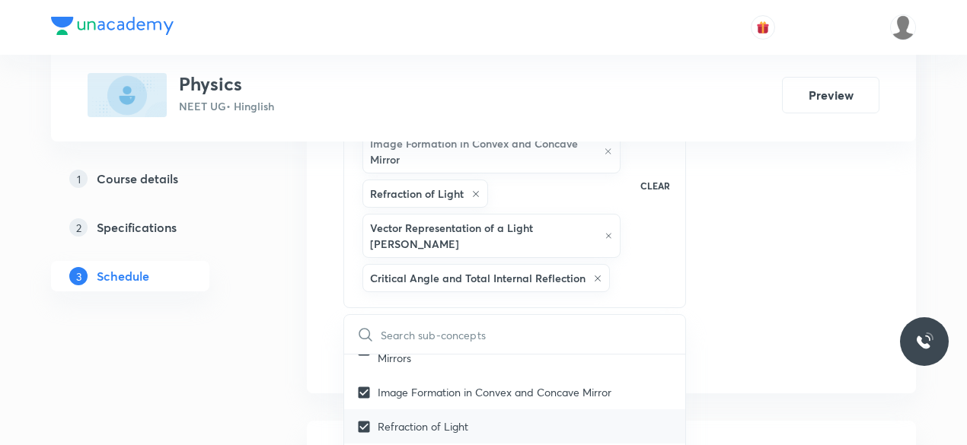
checkbox input "true"
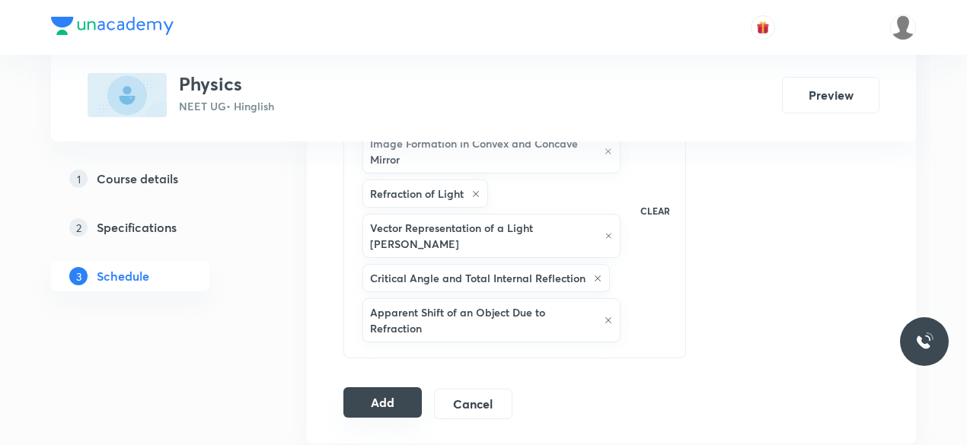
click at [403, 387] on button "Add" at bounding box center [382, 402] width 78 height 30
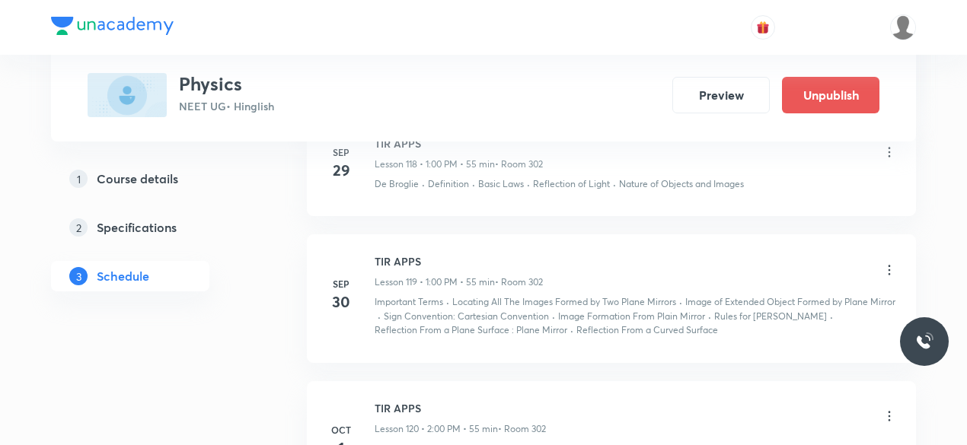
scroll to position [15581, 0]
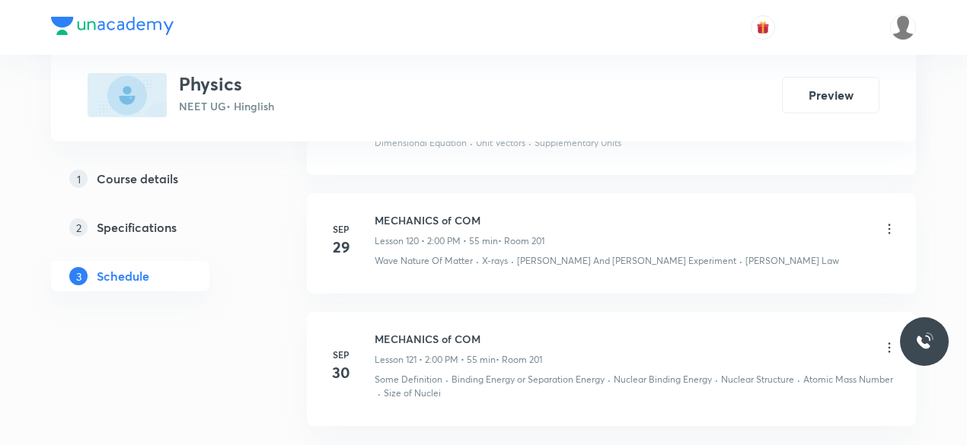
scroll to position [16211, 0]
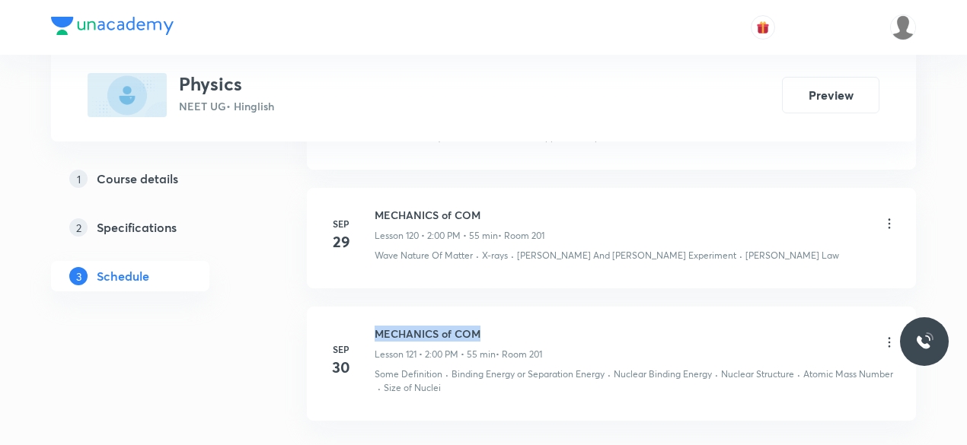
drag, startPoint x: 489, startPoint y: 223, endPoint x: 372, endPoint y: 214, distance: 117.6
click at [372, 326] on div "Sep 30 MECHANICS of COM Lesson 121 • 2:00 PM • 55 min • Room 201 Some Definitio…" at bounding box center [611, 361] width 571 height 70
copy h6 "MECHANICS of COM"
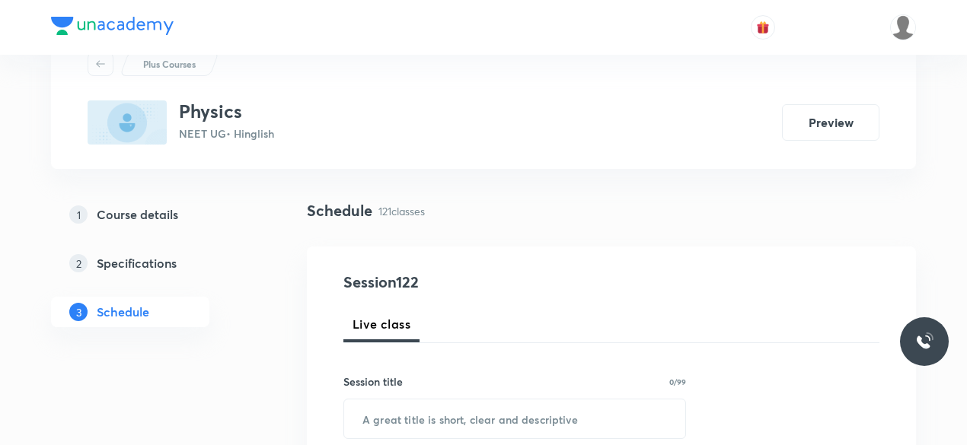
scroll to position [208, 0]
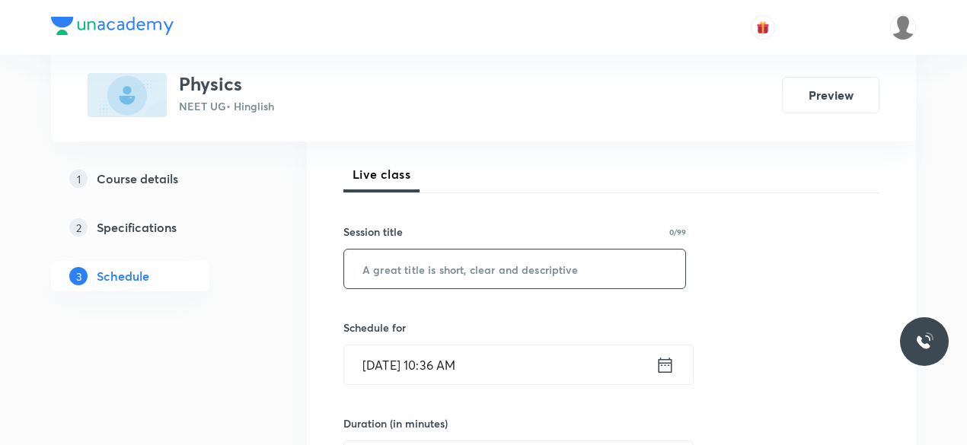
click at [435, 266] on input "text" at bounding box center [514, 269] width 341 height 39
paste input "MECHANICS of COM"
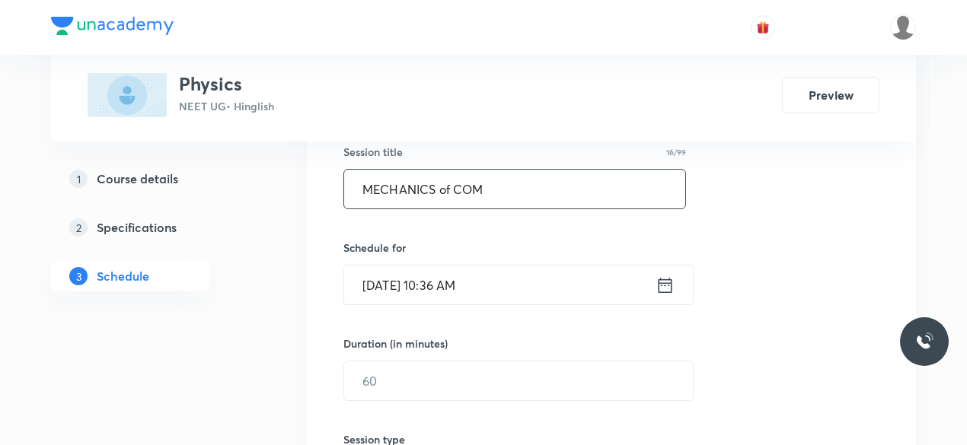
scroll to position [288, 0]
type input "MECHANICS of COM"
click at [454, 287] on input "Oct 1, 2025, 10:36 AM" at bounding box center [499, 284] width 311 height 39
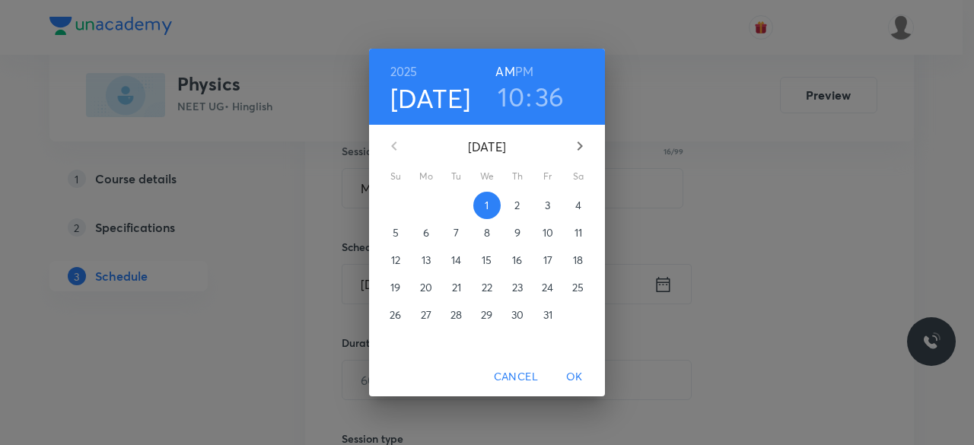
click at [529, 68] on h6 "PM" at bounding box center [524, 71] width 18 height 21
click at [514, 98] on h3 "10" at bounding box center [511, 97] width 27 height 32
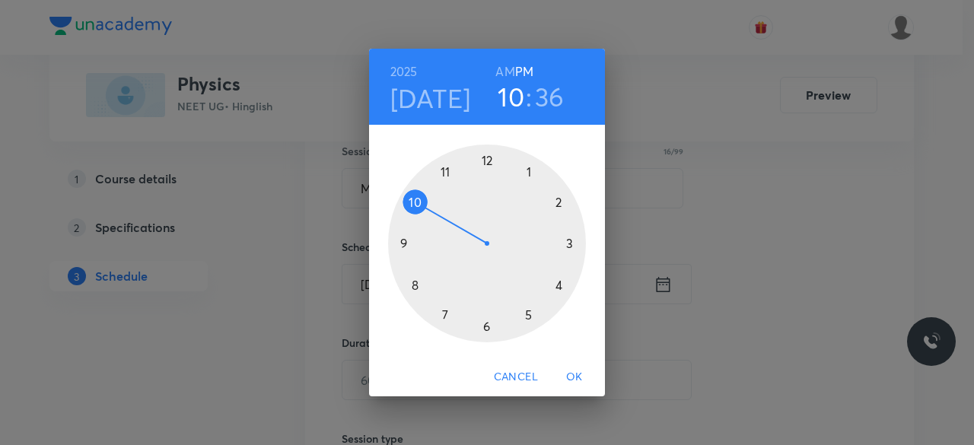
click at [559, 205] on div at bounding box center [487, 244] width 198 height 198
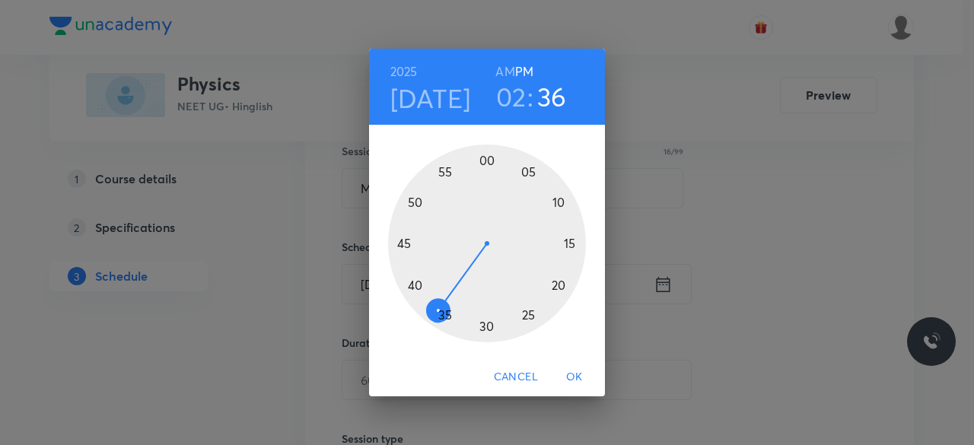
click at [485, 164] on div at bounding box center [487, 244] width 198 height 198
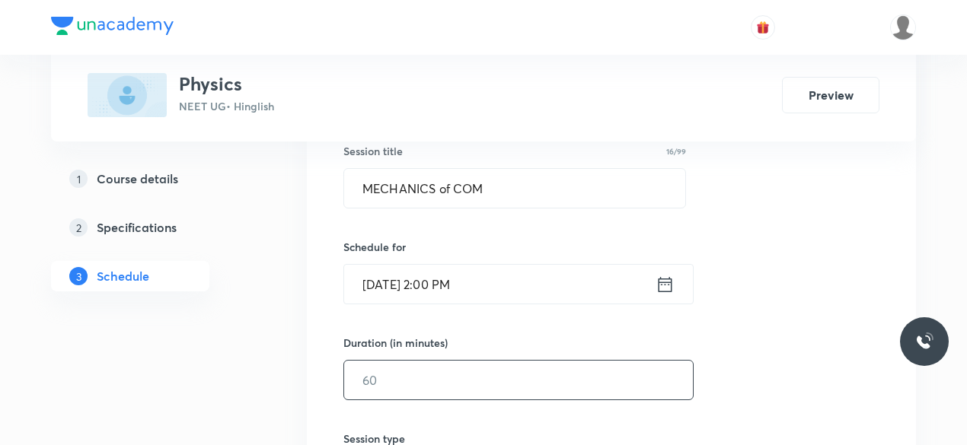
click at [419, 372] on input "text" at bounding box center [518, 380] width 349 height 39
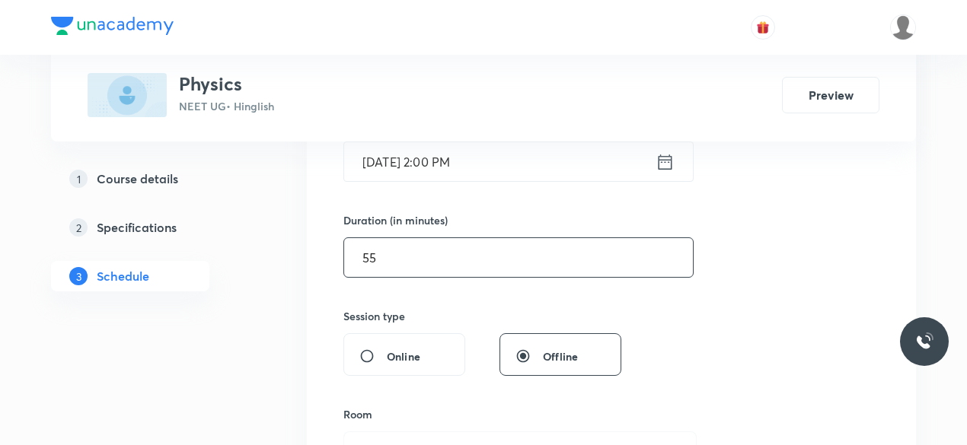
scroll to position [531, 0]
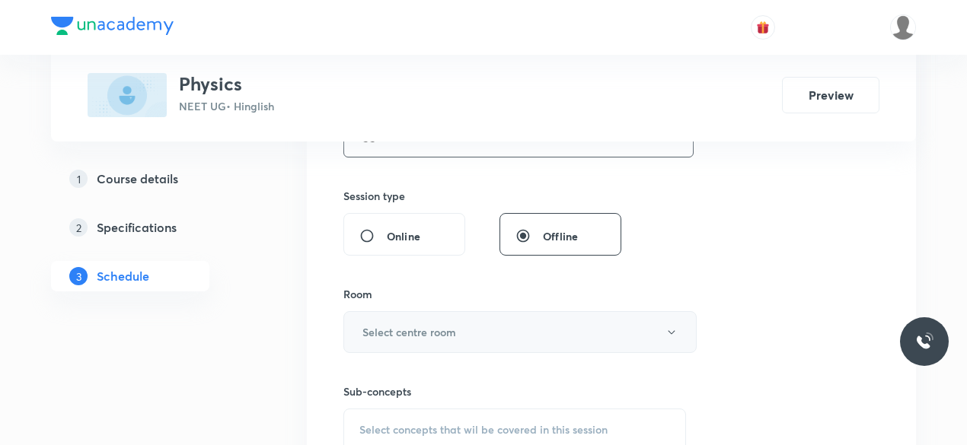
type input "55"
click at [392, 333] on h6 "Select centre room" at bounding box center [409, 332] width 94 height 16
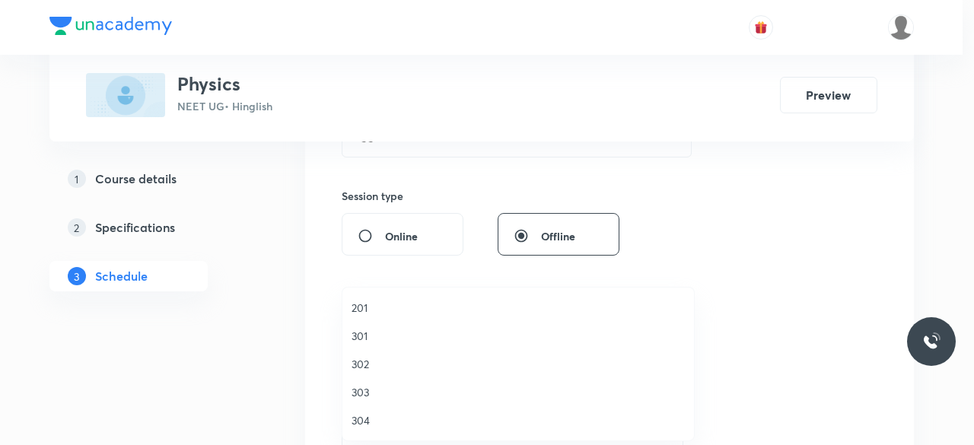
click at [361, 304] on span "201" at bounding box center [518, 308] width 333 height 16
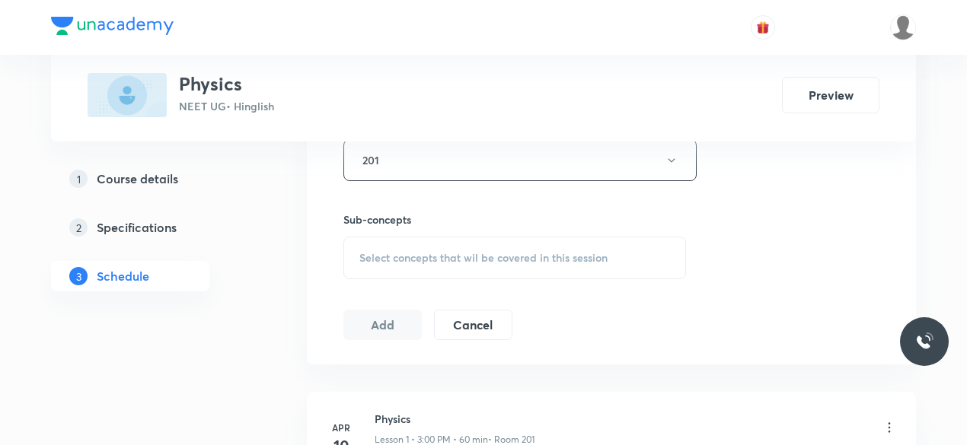
scroll to position [705, 0]
click at [400, 260] on span "Select concepts that wil be covered in this session" at bounding box center [483, 256] width 248 height 12
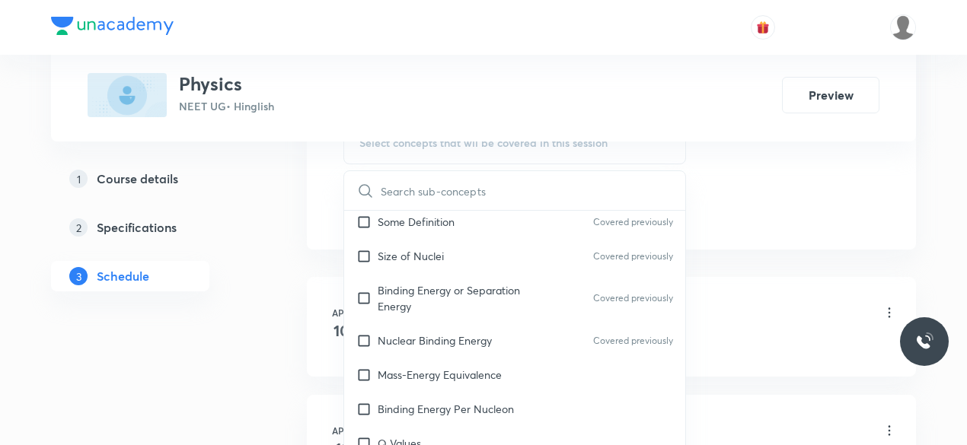
scroll to position [23429, 0]
click at [404, 368] on p "Mass-Energy Equivalence" at bounding box center [439, 376] width 124 height 16
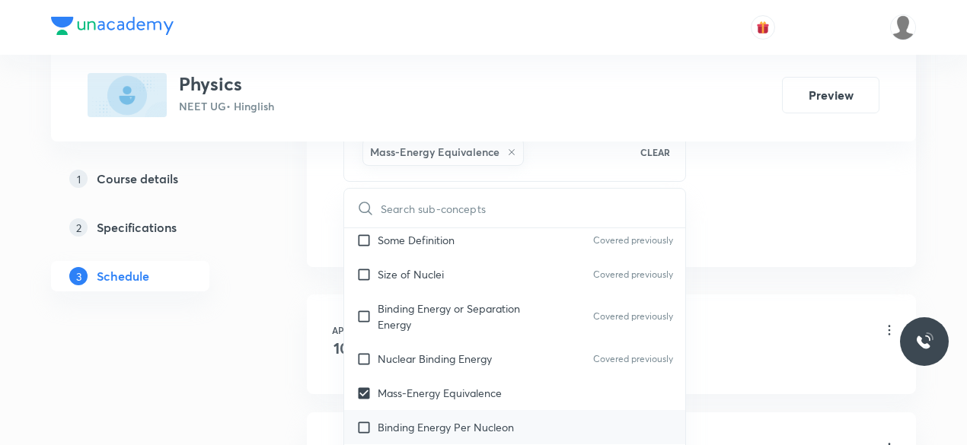
click at [406, 419] on p "Binding Energy Per Nucleon" at bounding box center [445, 427] width 136 height 16
checkbox input "true"
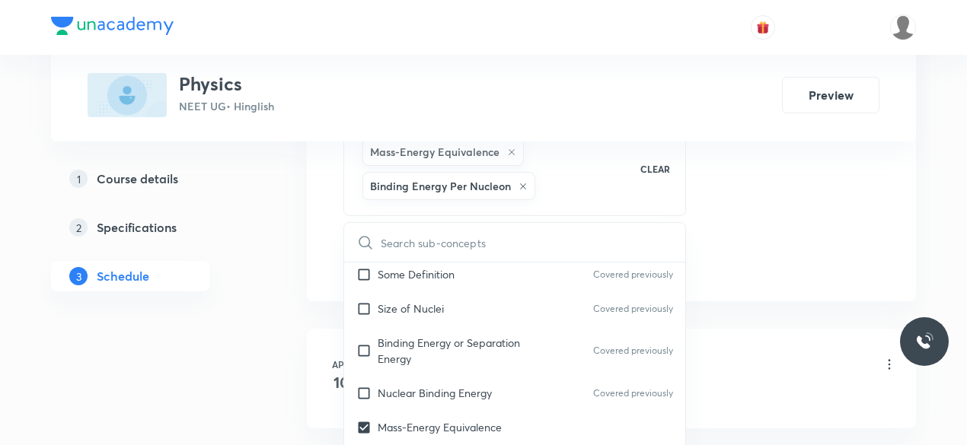
checkbox input "true"
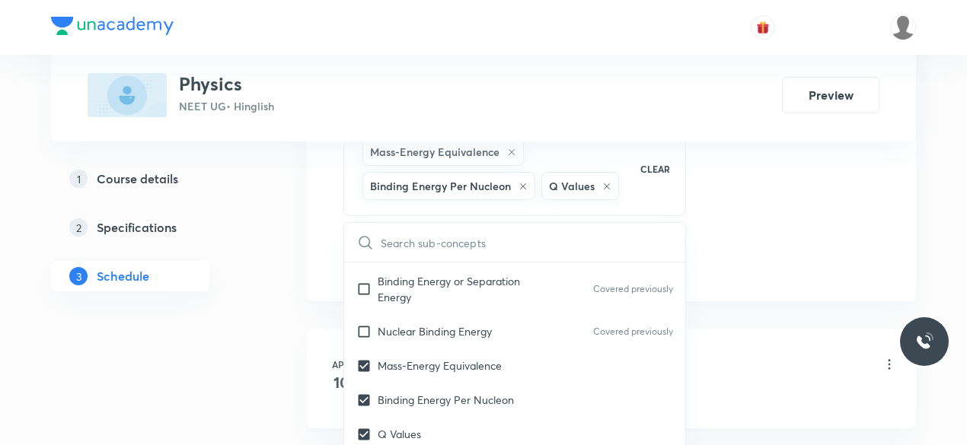
checkbox input "true"
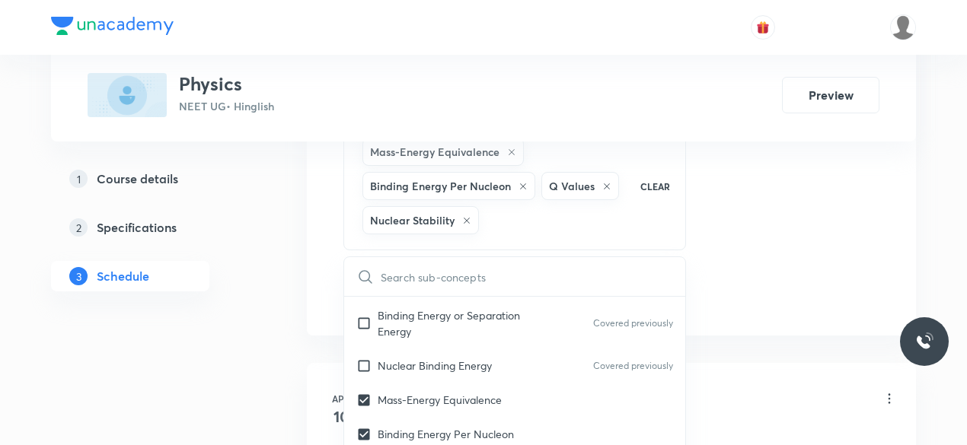
checkbox input "true"
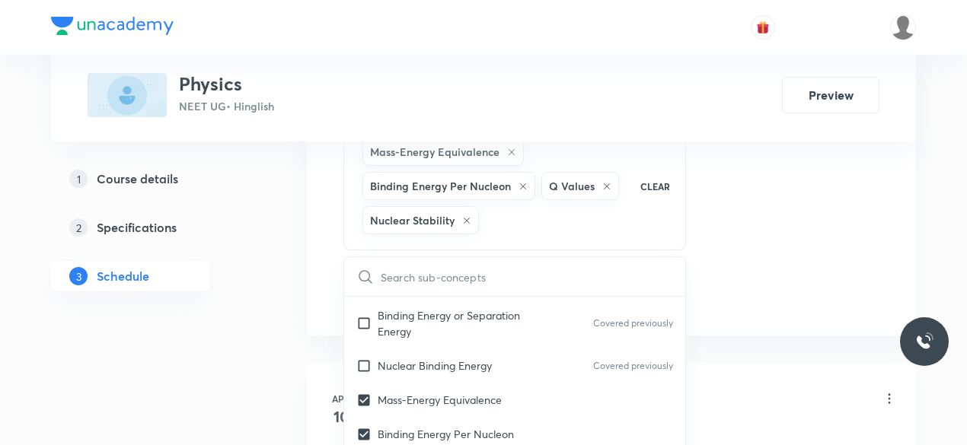
checkbox input "true"
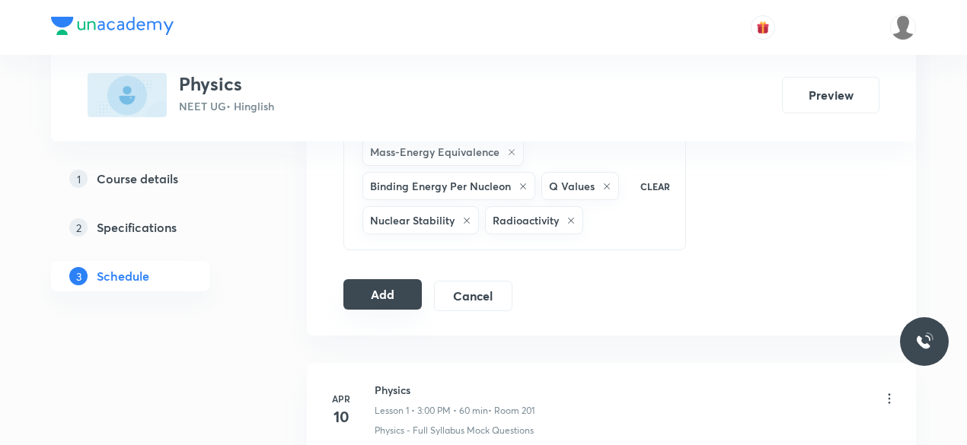
click at [361, 295] on button "Add" at bounding box center [382, 294] width 78 height 30
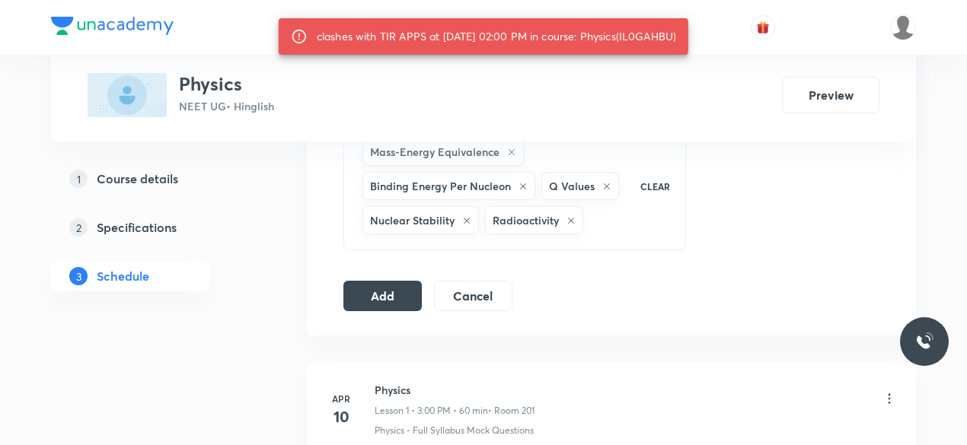
drag, startPoint x: 686, startPoint y: 36, endPoint x: 632, endPoint y: 36, distance: 54.0
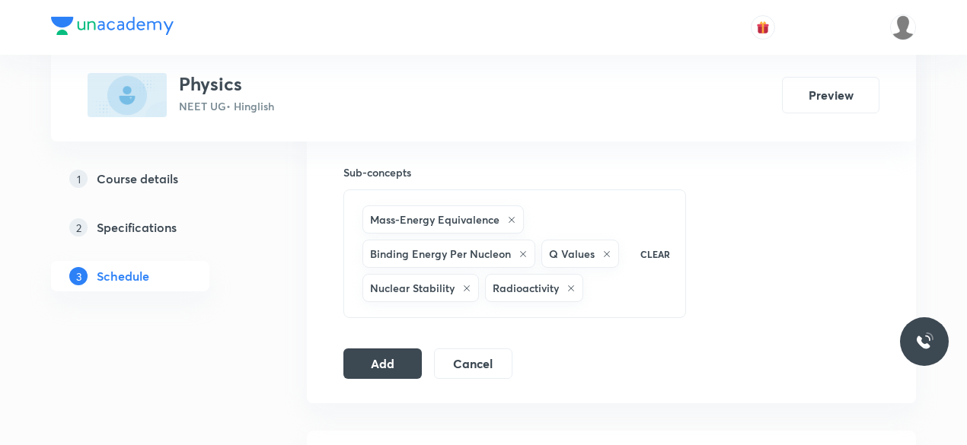
scroll to position [752, 0]
click at [404, 351] on button "Add" at bounding box center [382, 361] width 78 height 30
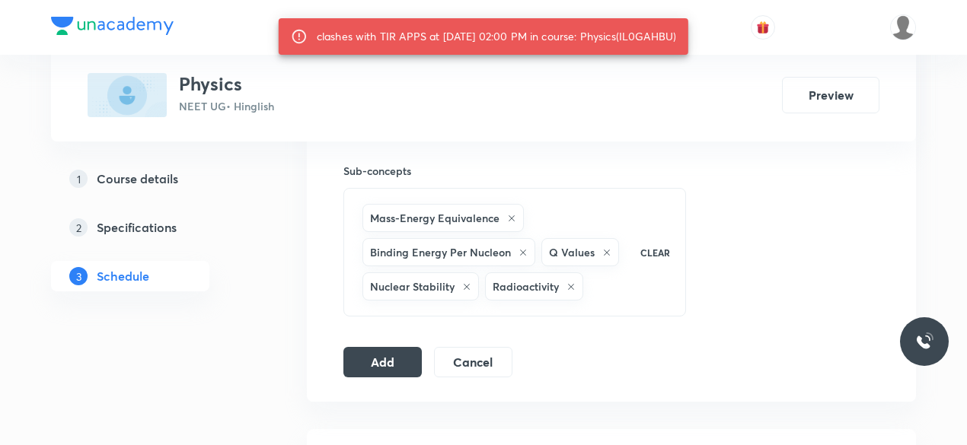
drag, startPoint x: 686, startPoint y: 35, endPoint x: 632, endPoint y: 37, distance: 54.8
click at [632, 37] on div "clashes with TIR APPS at 01 Oct 2025 02:00 PM in course: Physics(IL0GAHBU)" at bounding box center [496, 36] width 359 height 27
copy div "IL0GAHBU"
click at [387, 349] on button "Add" at bounding box center [382, 361] width 78 height 30
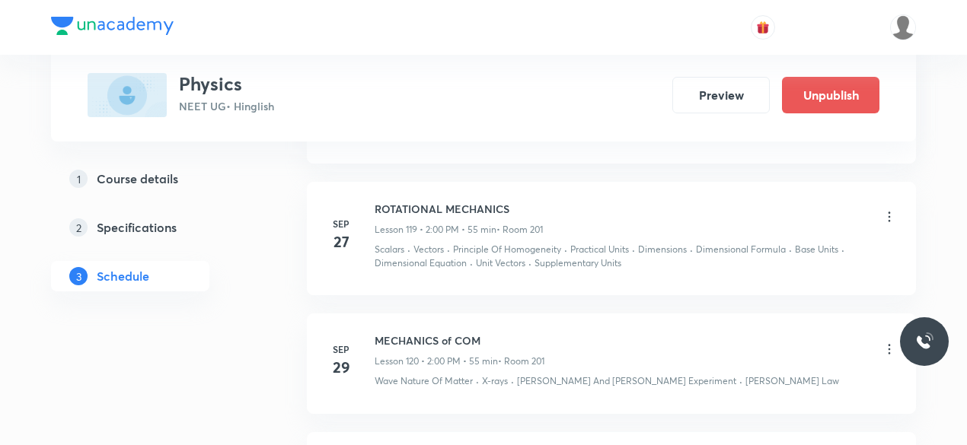
scroll to position [15631, 0]
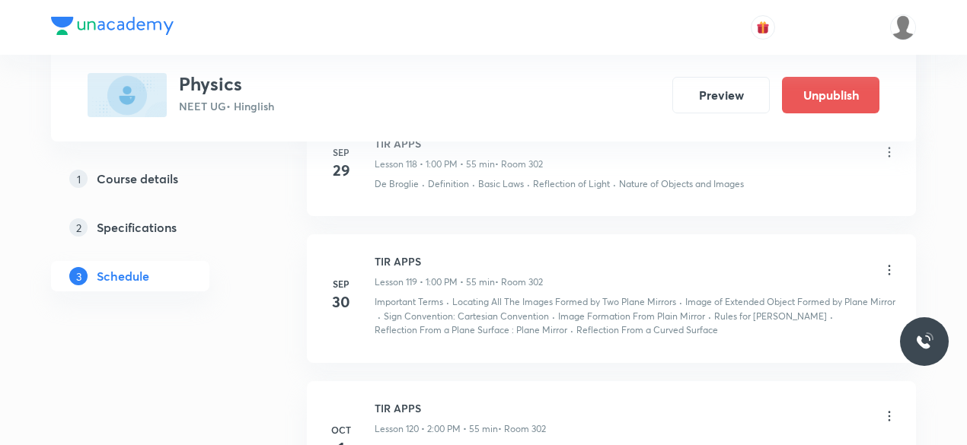
scroll to position [16278, 0]
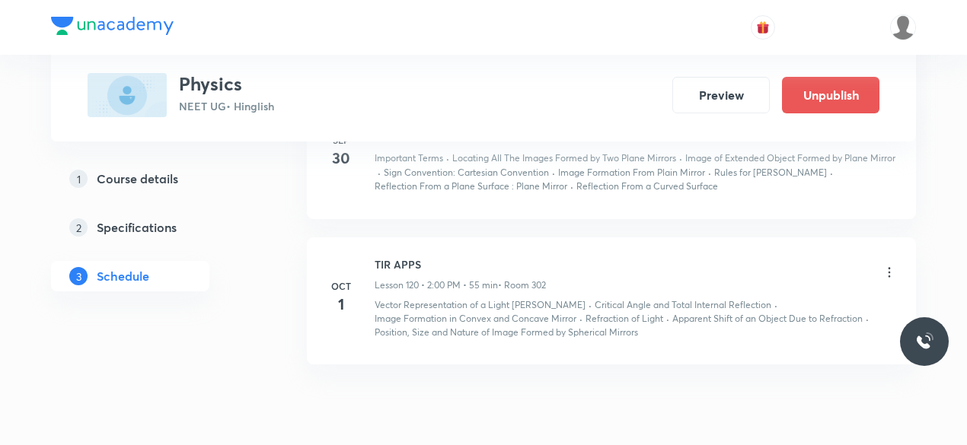
click at [886, 265] on icon at bounding box center [888, 272] width 15 height 15
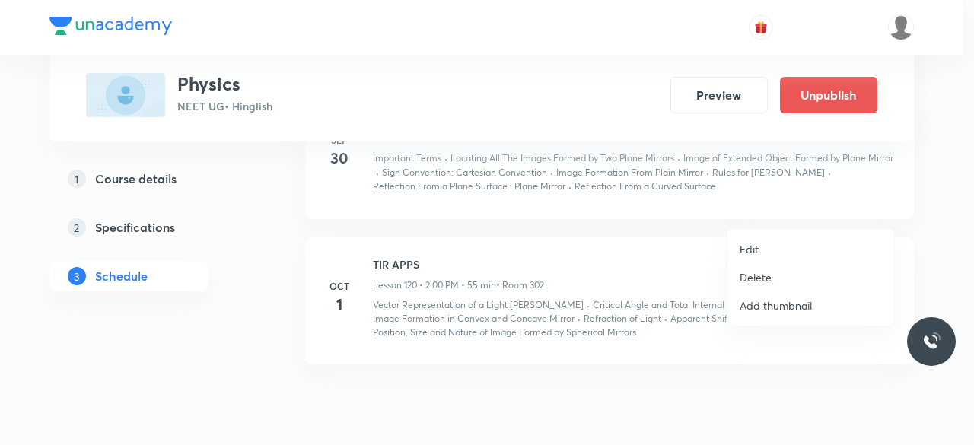
click at [766, 252] on li "Edit" at bounding box center [811, 249] width 167 height 28
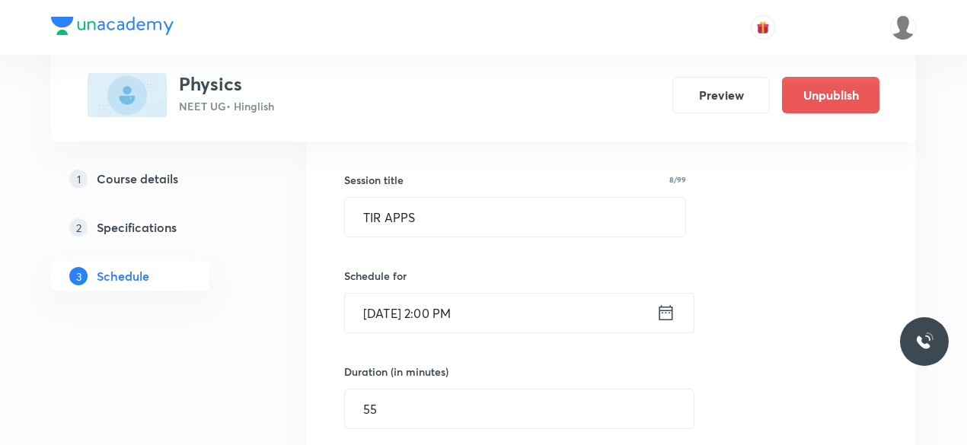
scroll to position [15677, 0]
click at [475, 295] on input "[DATE] 2:00 PM" at bounding box center [500, 314] width 311 height 39
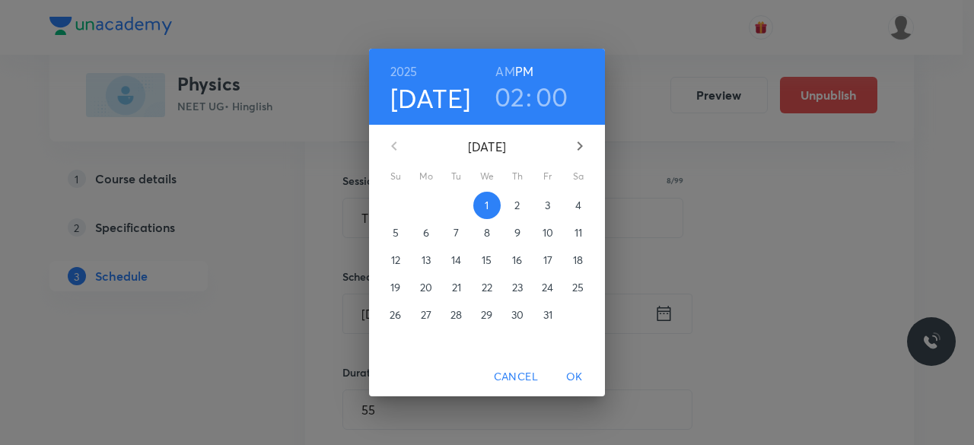
click at [514, 95] on h3 "02" at bounding box center [510, 97] width 30 height 32
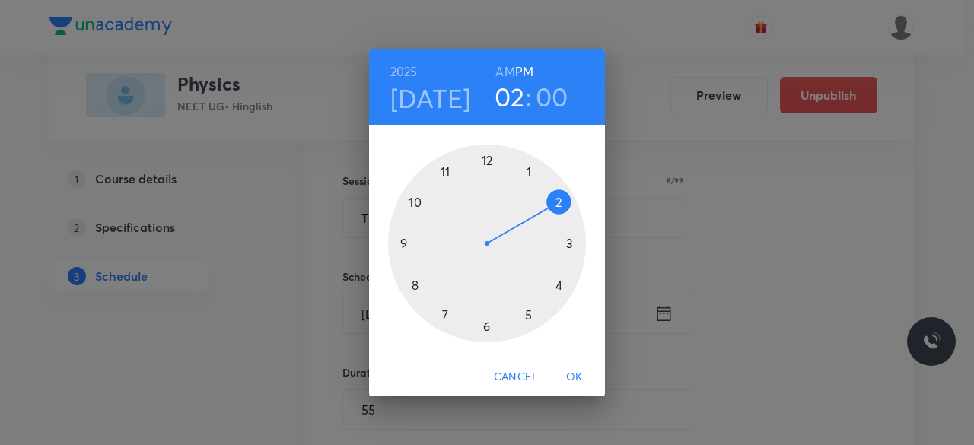
click at [528, 177] on div at bounding box center [487, 244] width 198 height 198
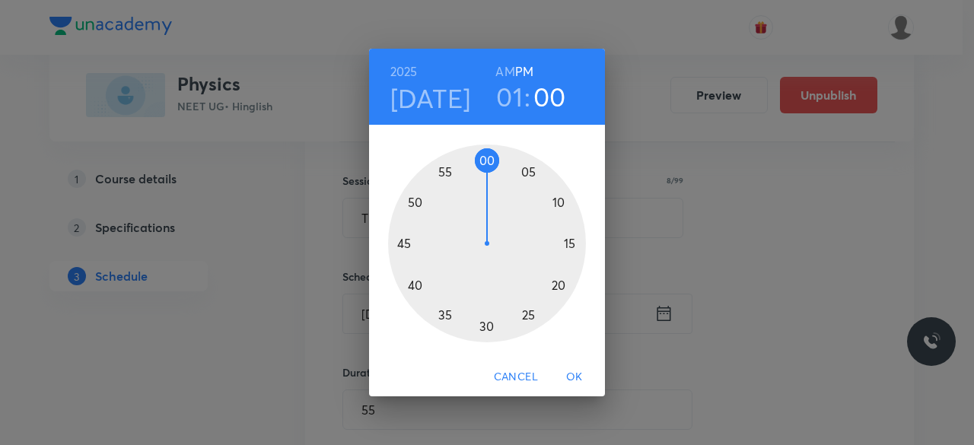
click at [715, 225] on div "[DATE] 01 : 00 AM PM 00 05 10 15 20 25 30 35 40 45 50 55 Cancel OK" at bounding box center [487, 222] width 974 height 445
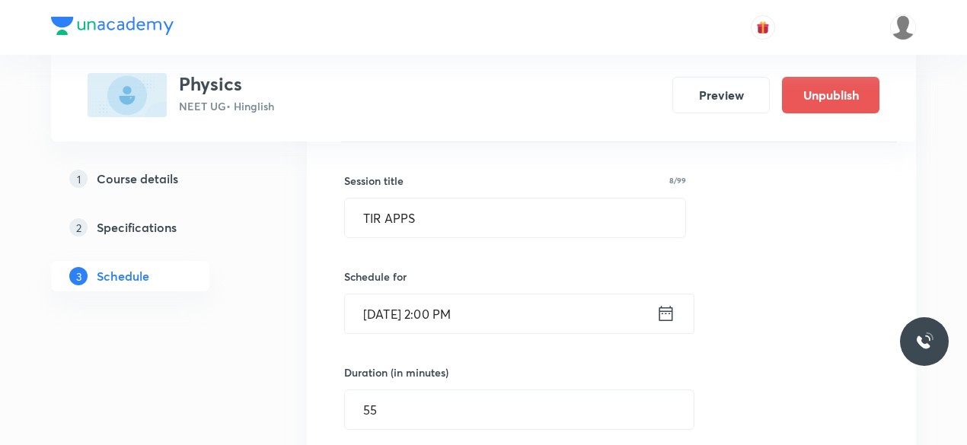
click at [575, 295] on input "[DATE] 2:00 PM" at bounding box center [500, 314] width 311 height 39
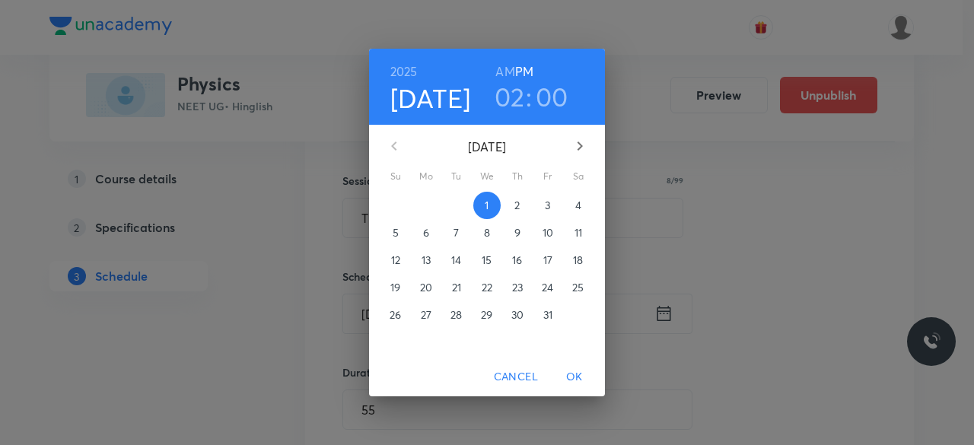
click at [518, 98] on h3 "02" at bounding box center [510, 97] width 30 height 32
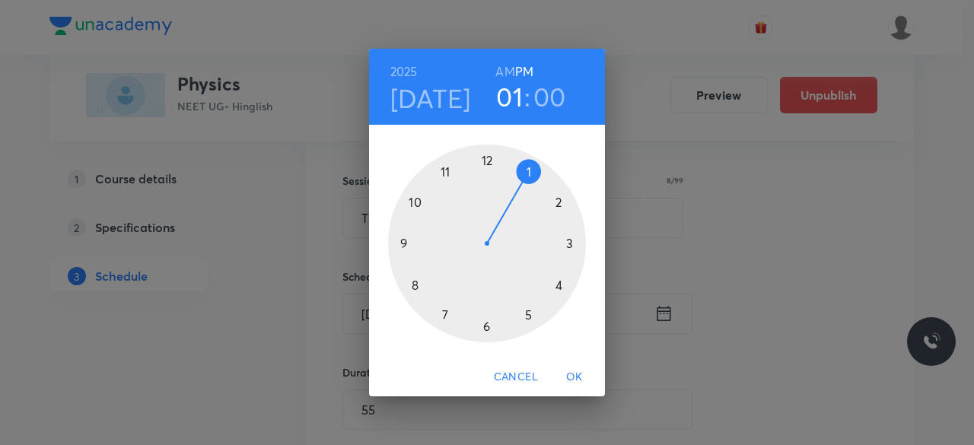
drag, startPoint x: 554, startPoint y: 200, endPoint x: 532, endPoint y: 179, distance: 30.7
click at [532, 179] on div at bounding box center [487, 244] width 198 height 198
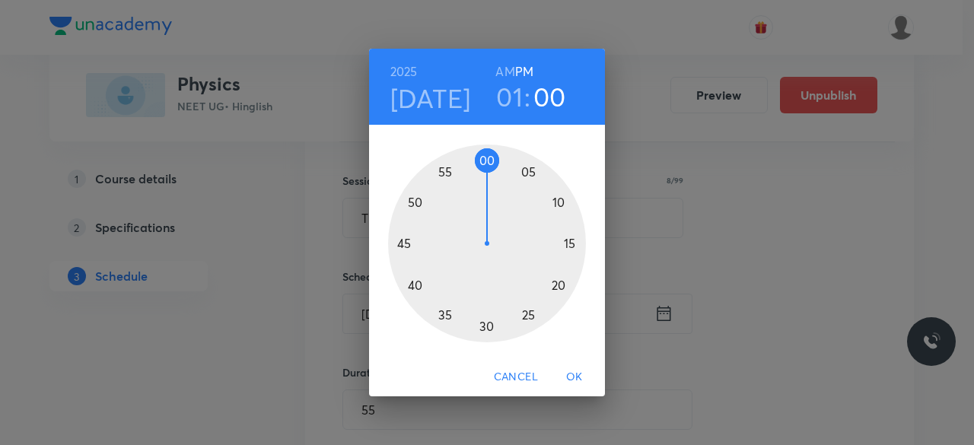
click at [583, 380] on span "OK" at bounding box center [574, 377] width 37 height 19
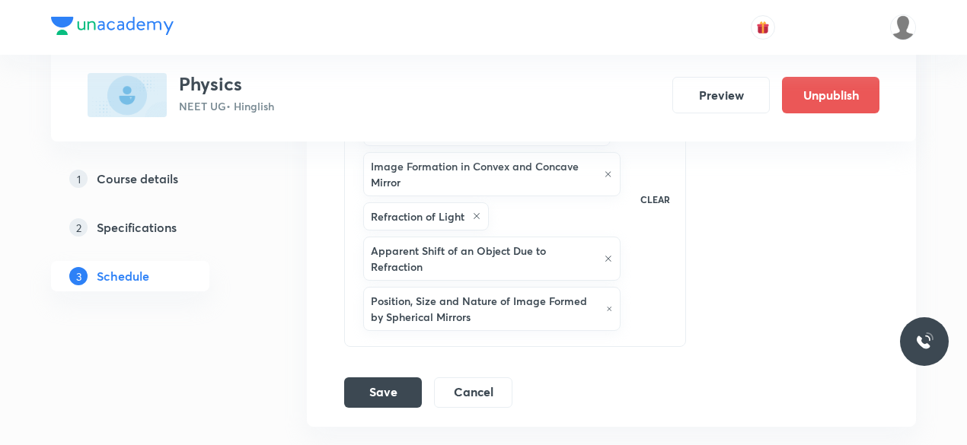
scroll to position [16351, 0]
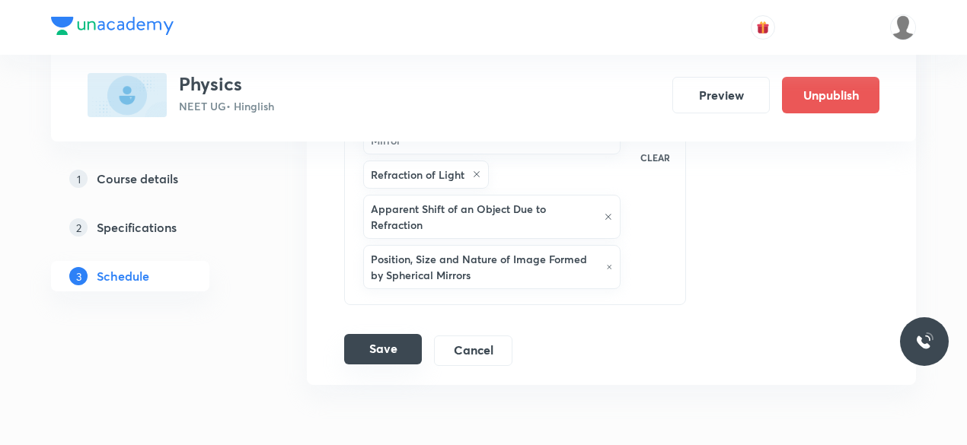
click at [389, 334] on button "Save" at bounding box center [383, 349] width 78 height 30
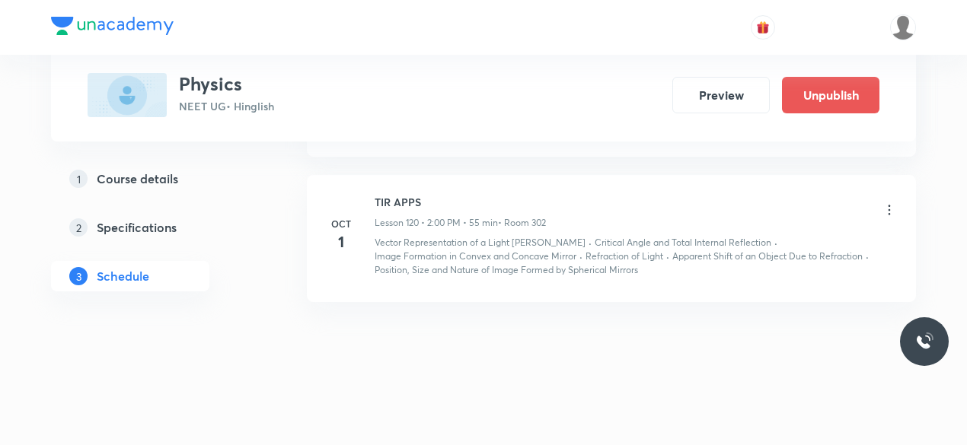
scroll to position [15581, 0]
